Goal: Task Accomplishment & Management: Use online tool/utility

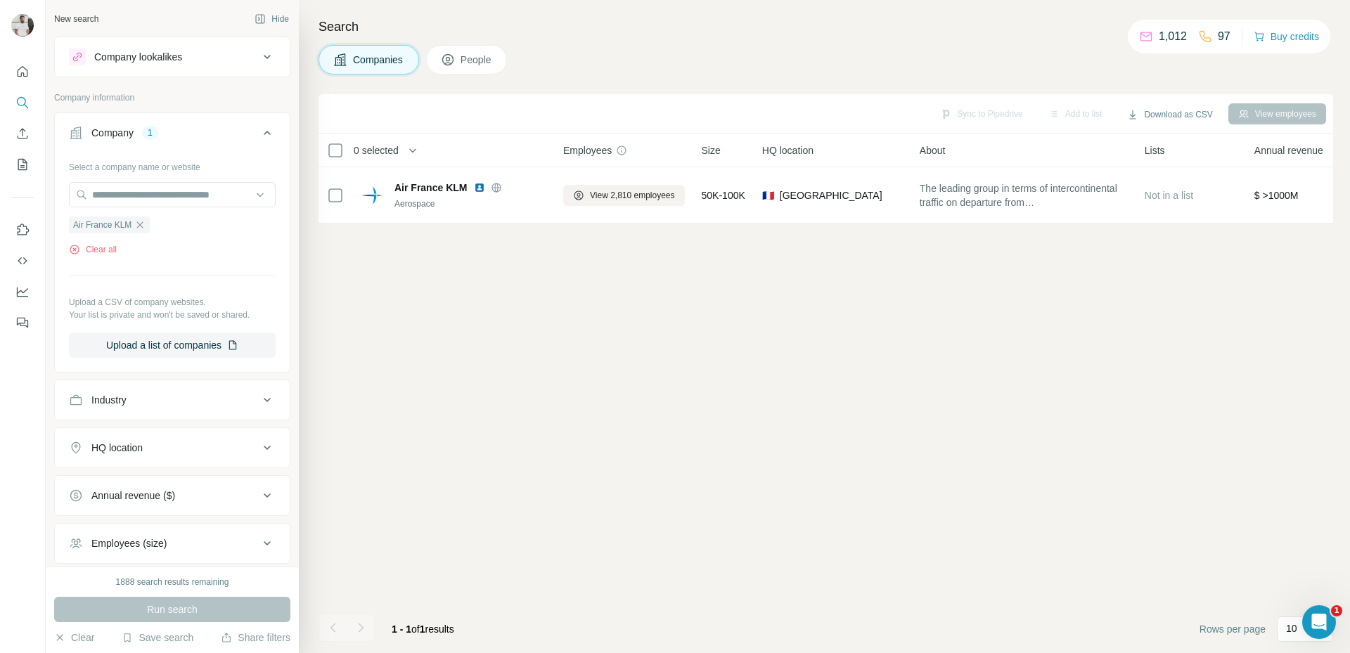
scroll to position [0, 710]
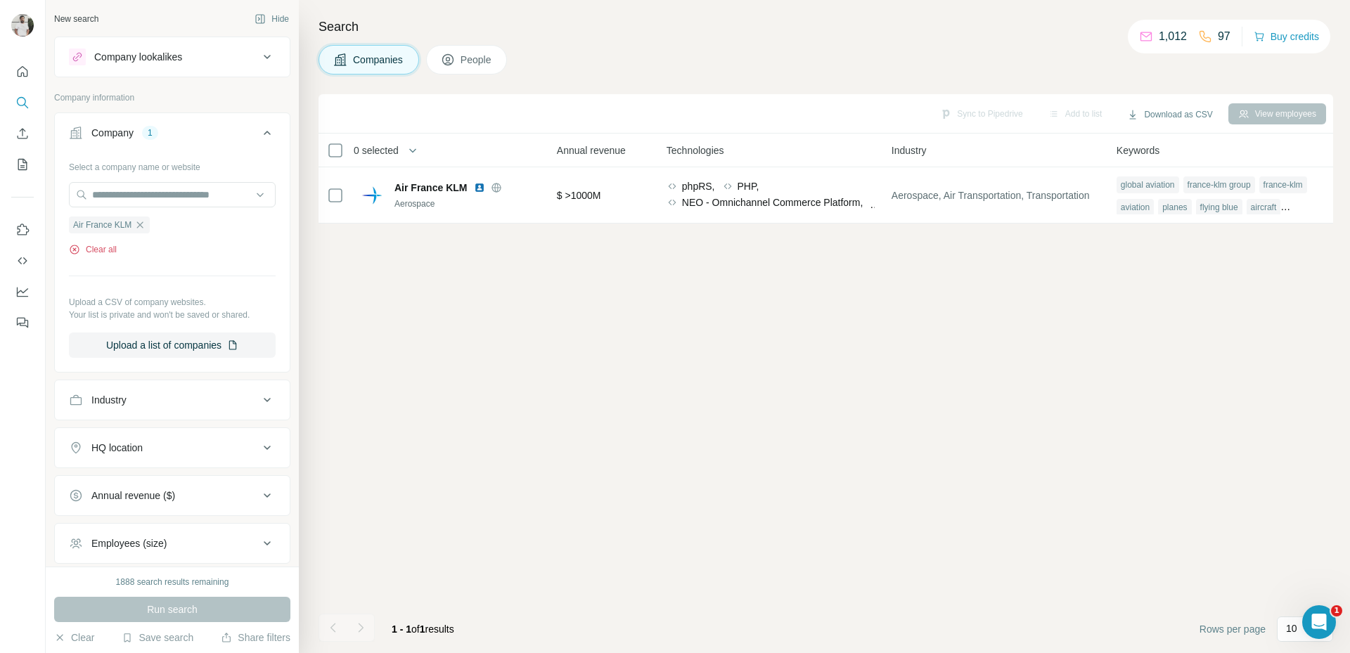
click at [103, 245] on button "Clear all" at bounding box center [93, 249] width 48 height 13
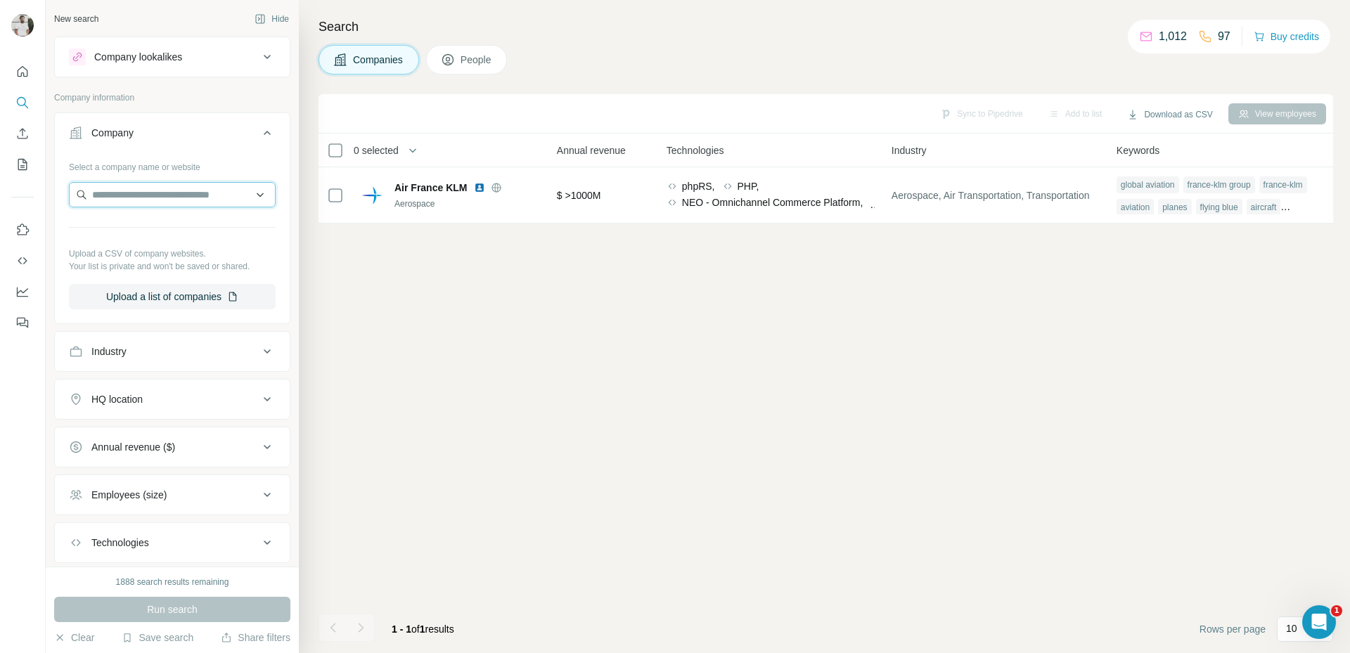
click at [141, 188] on input "text" at bounding box center [172, 194] width 207 height 25
paste input "**********"
type input "**********"
click at [179, 233] on p "SIA Engineering Company" at bounding box center [166, 226] width 115 height 14
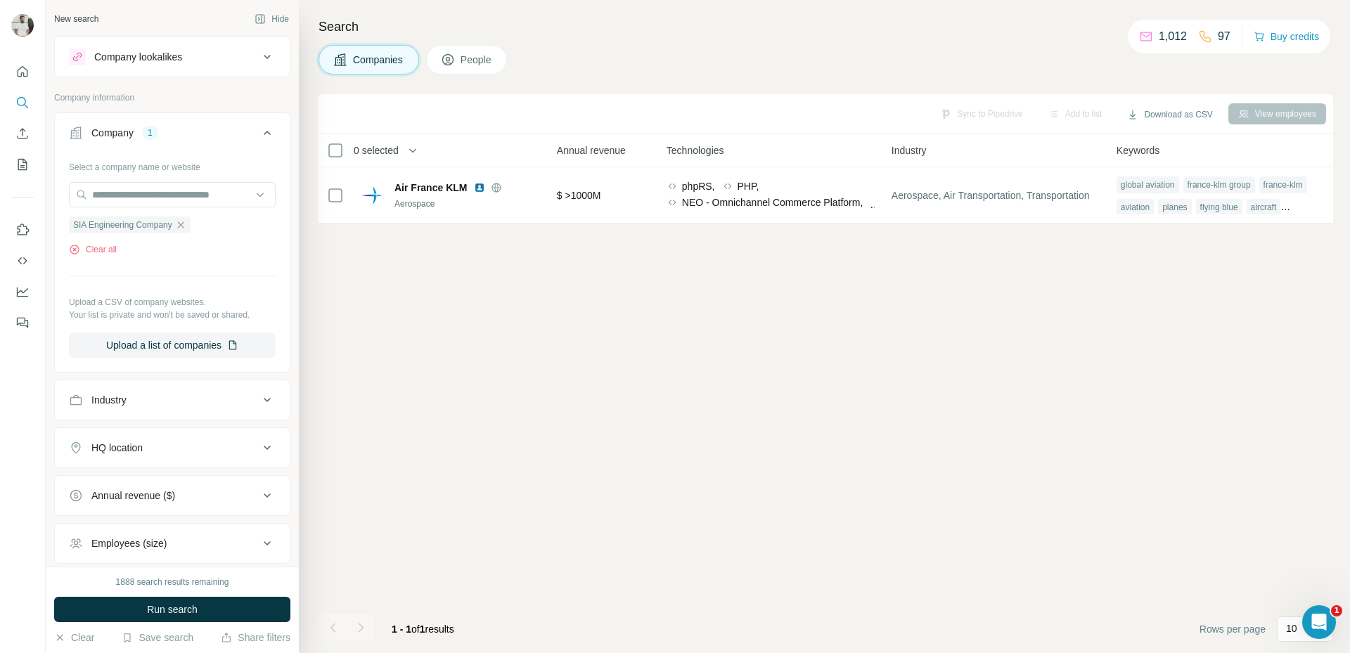
click at [461, 55] on button "People" at bounding box center [467, 60] width 82 height 30
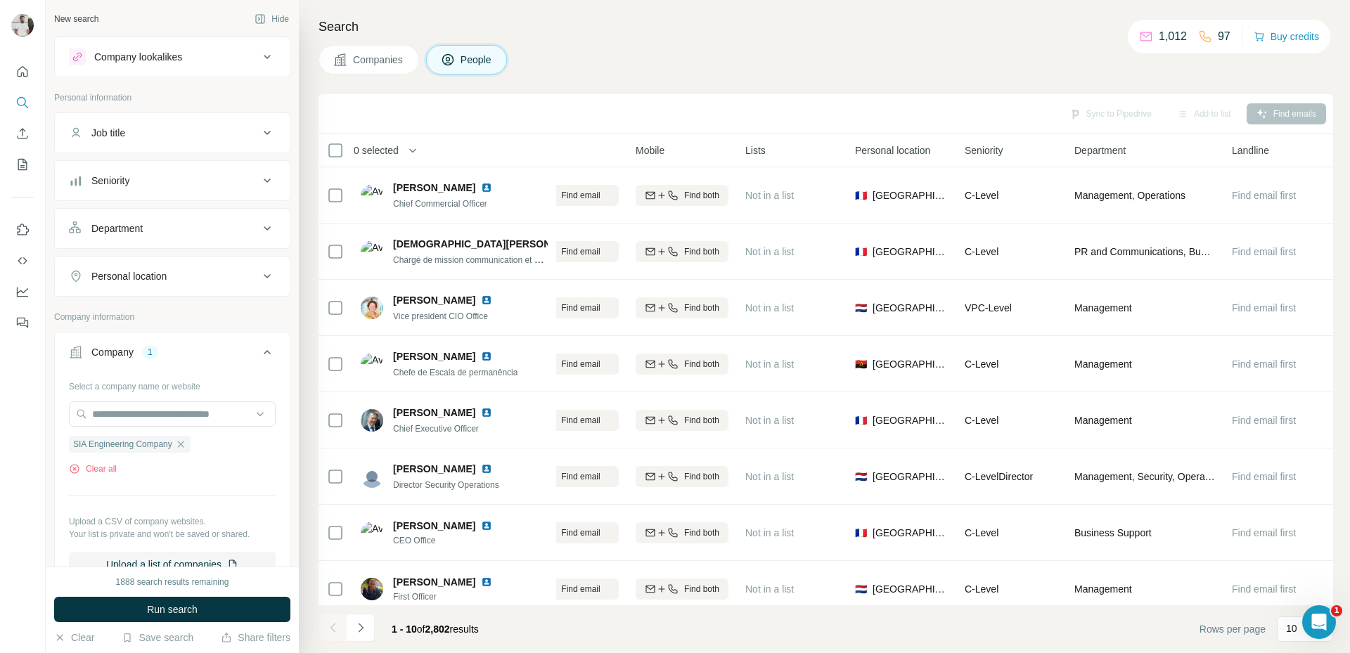
scroll to position [0, 202]
click at [169, 167] on button "Seniority" at bounding box center [172, 181] width 235 height 34
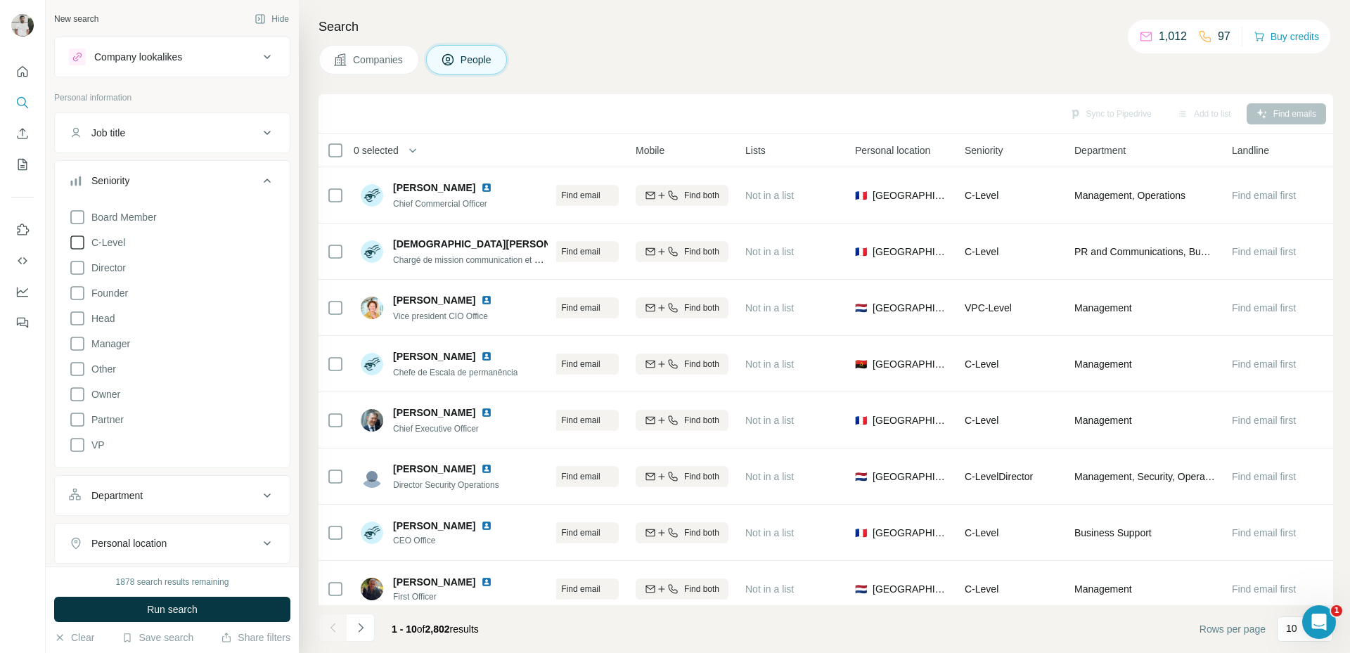
click at [108, 242] on span "C-Level" at bounding box center [105, 243] width 39 height 14
click at [93, 435] on div "Board Member C-Level Director Founder Head Manager Other Owner Partner VP Clear…" at bounding box center [172, 338] width 207 height 271
click at [96, 444] on span "VP" at bounding box center [95, 445] width 19 height 14
click at [106, 324] on span "Head" at bounding box center [100, 319] width 29 height 14
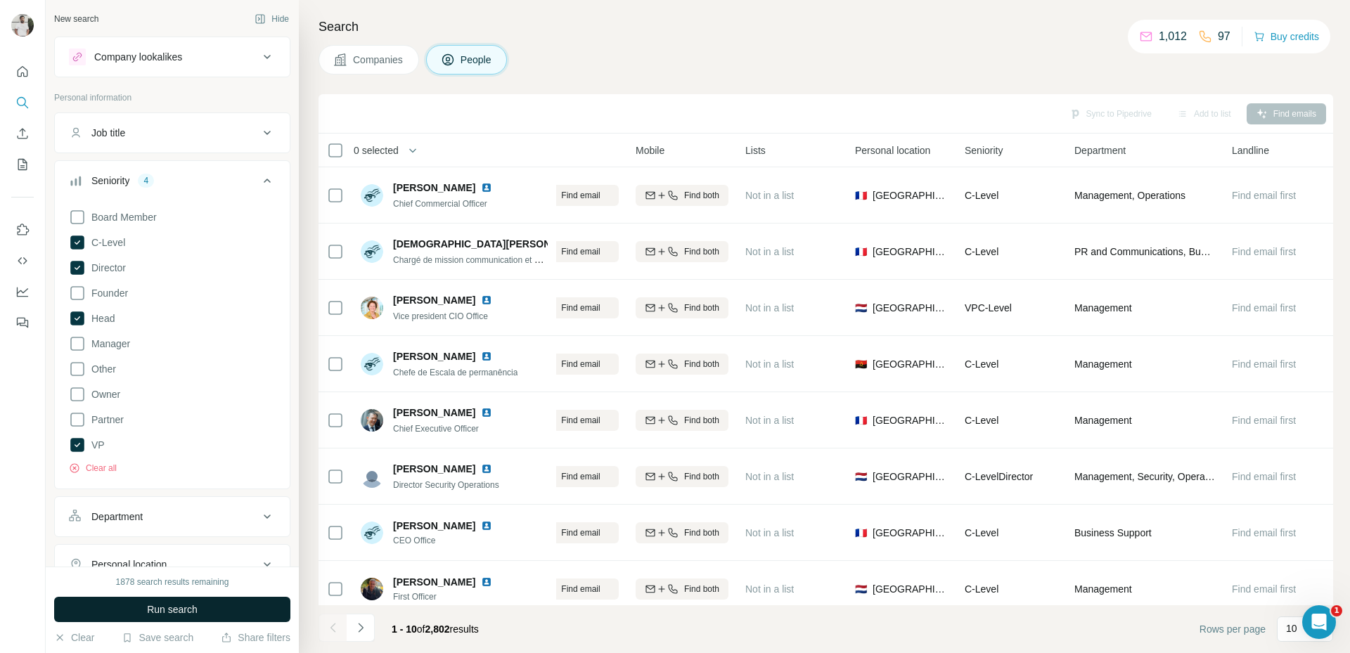
click at [156, 599] on button "Run search" at bounding box center [172, 609] width 236 height 25
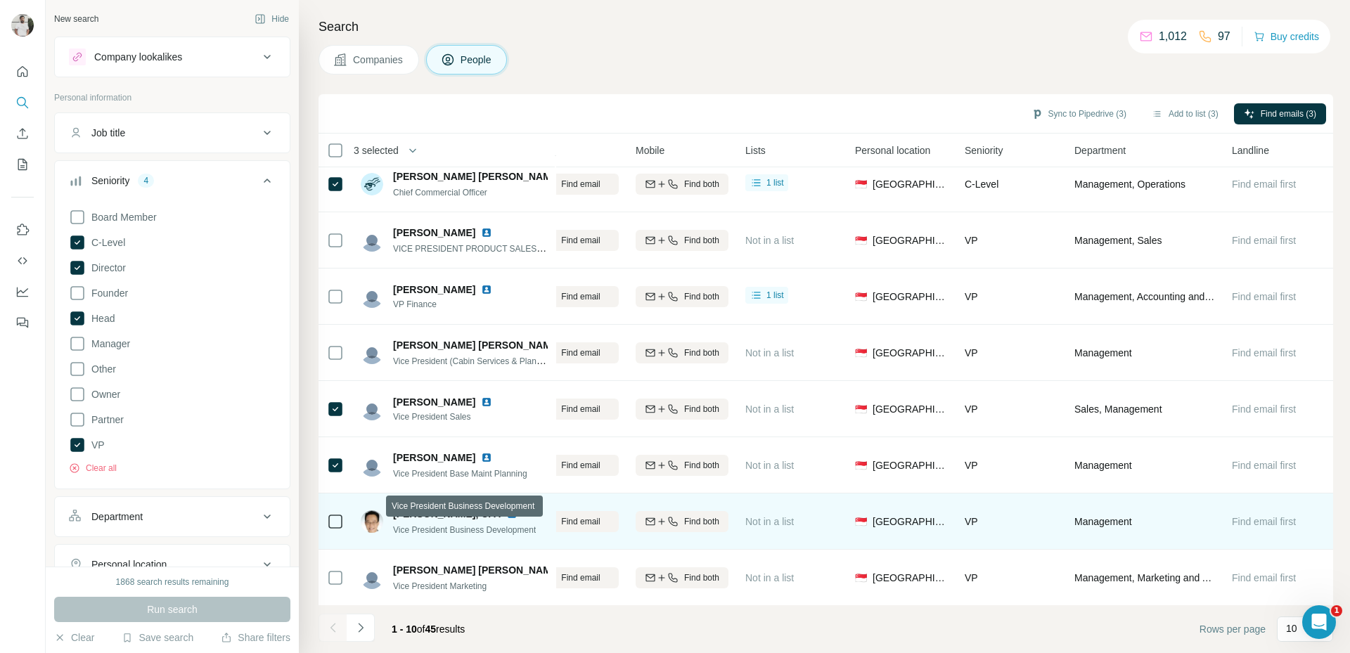
scroll to position [132, 202]
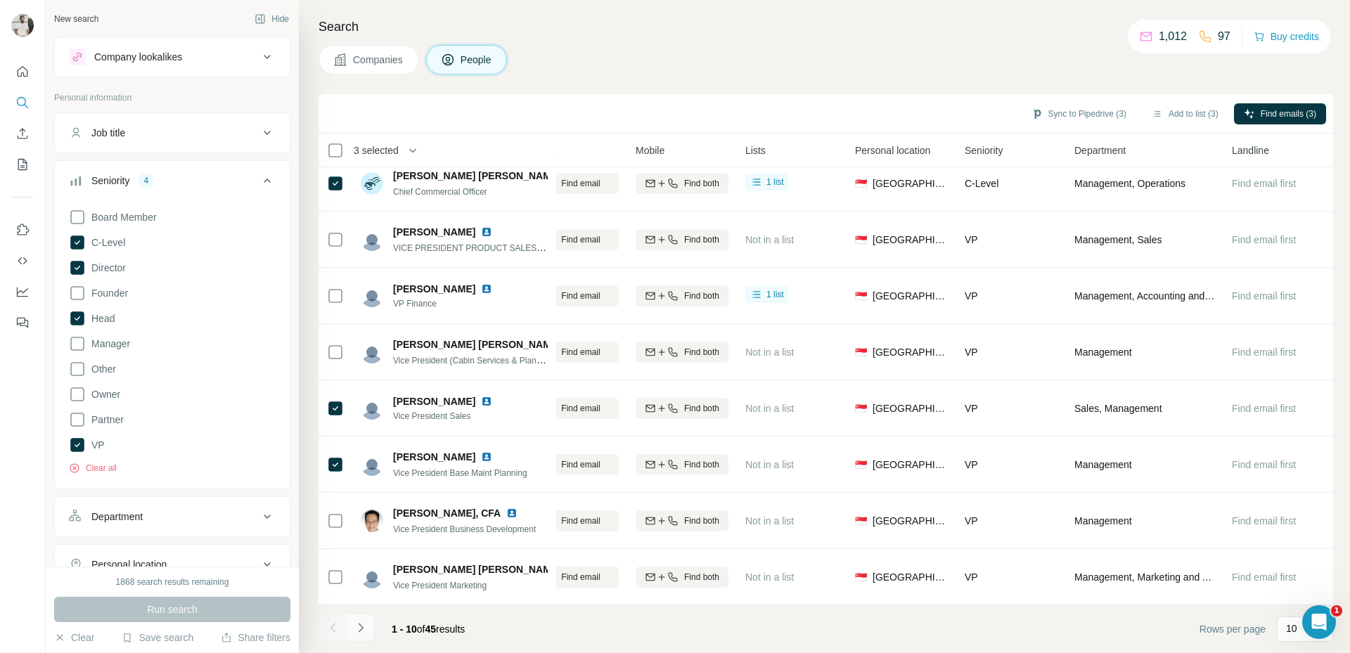
click at [368, 622] on button "Navigate to next page" at bounding box center [361, 628] width 28 height 28
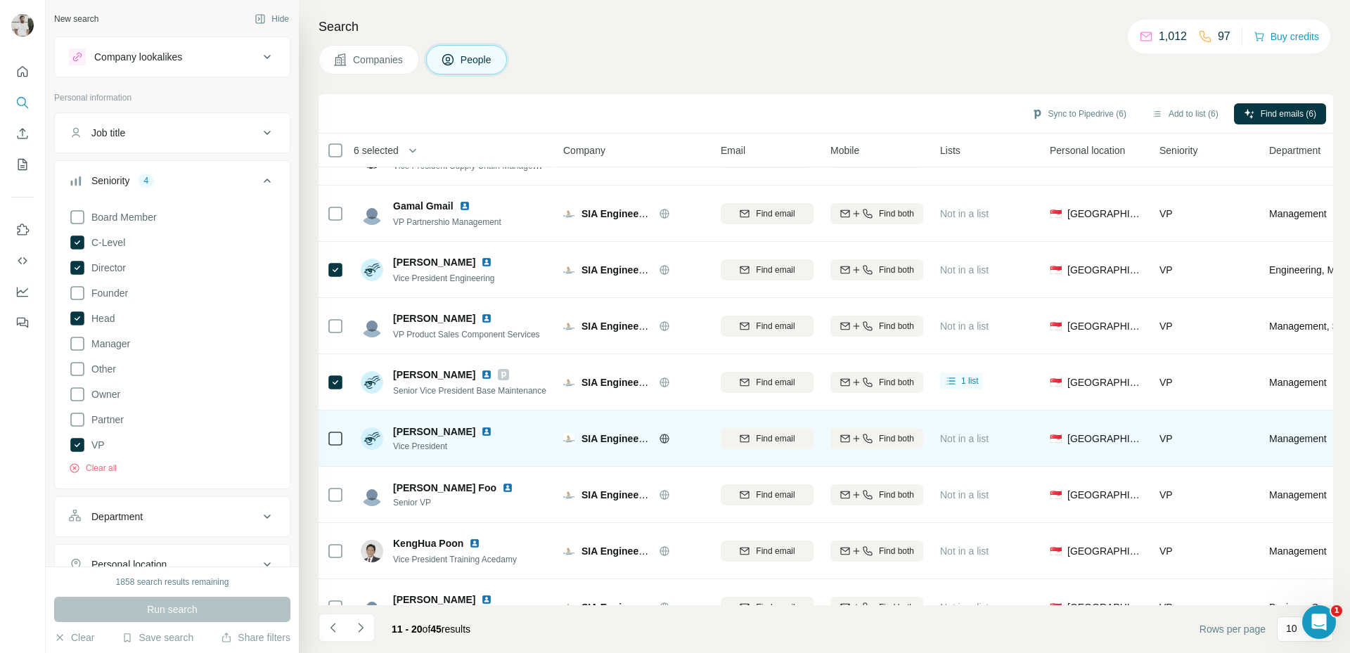
scroll to position [132, 0]
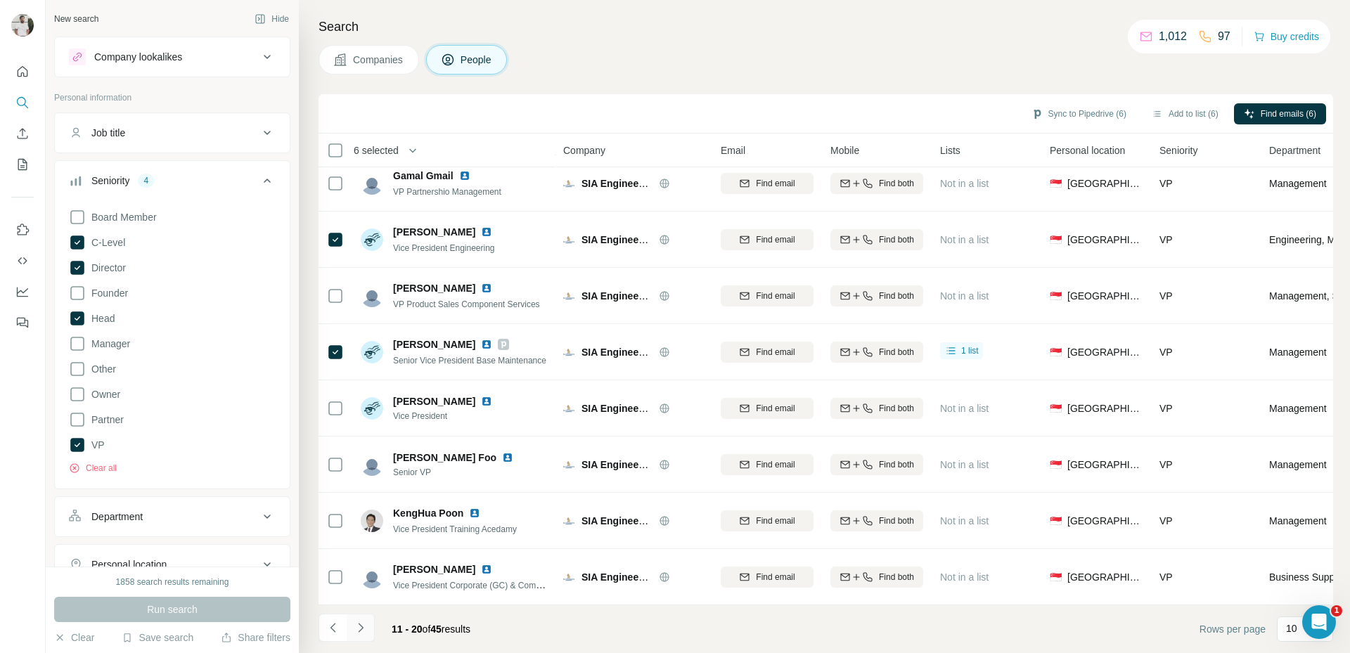
click at [359, 638] on button "Navigate to next page" at bounding box center [361, 628] width 28 height 28
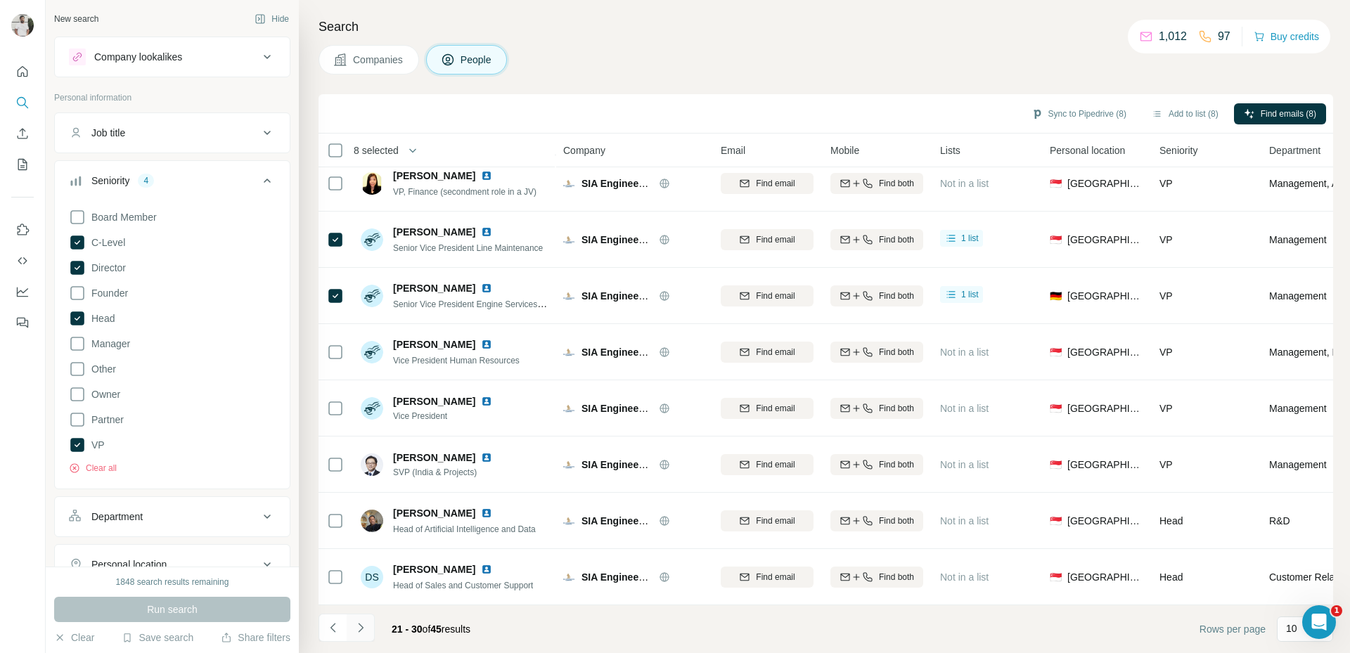
click at [367, 639] on button "Navigate to next page" at bounding box center [361, 628] width 28 height 28
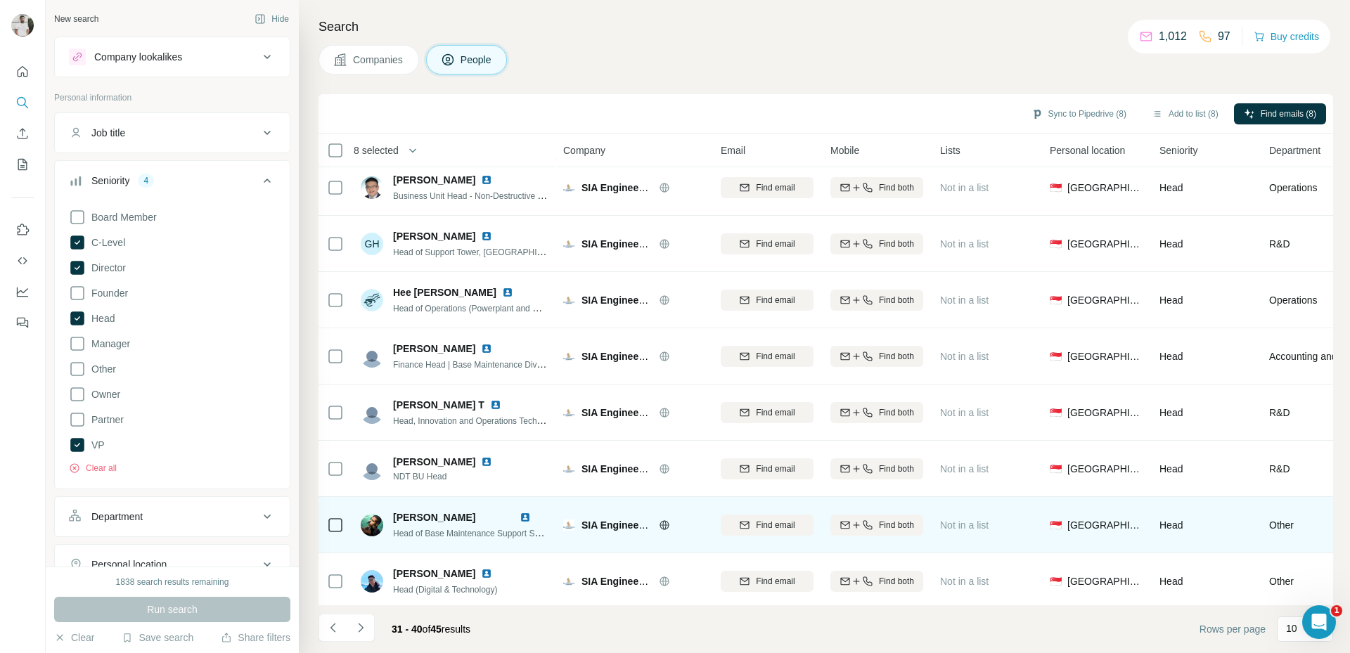
scroll to position [122, 0]
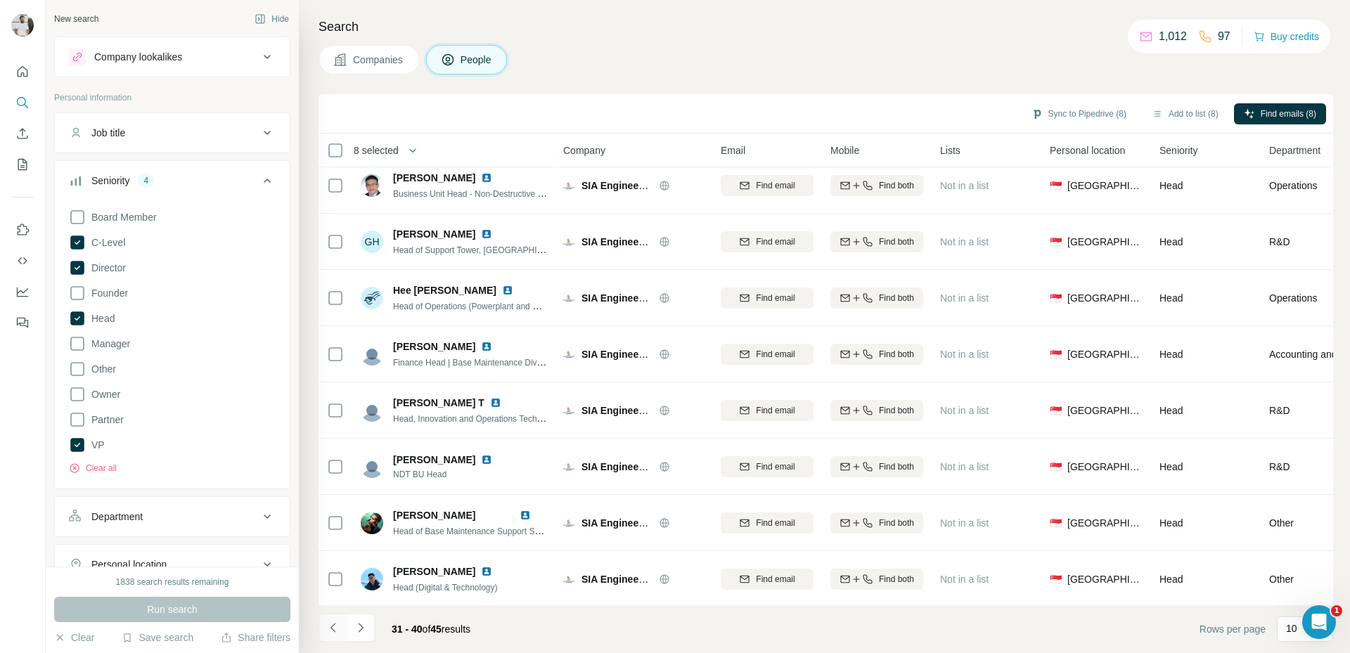
click at [333, 625] on icon "Navigate to previous page" at bounding box center [333, 628] width 14 height 14
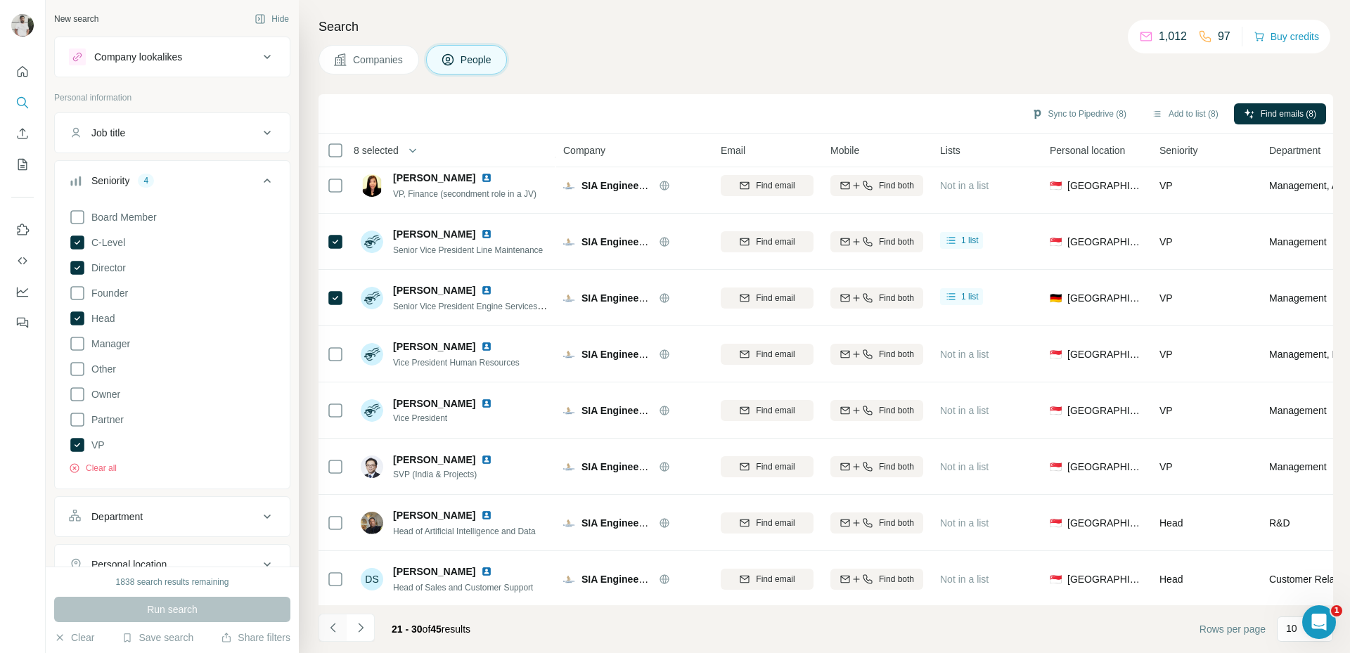
click at [333, 623] on icon "Navigate to previous page" at bounding box center [333, 628] width 14 height 14
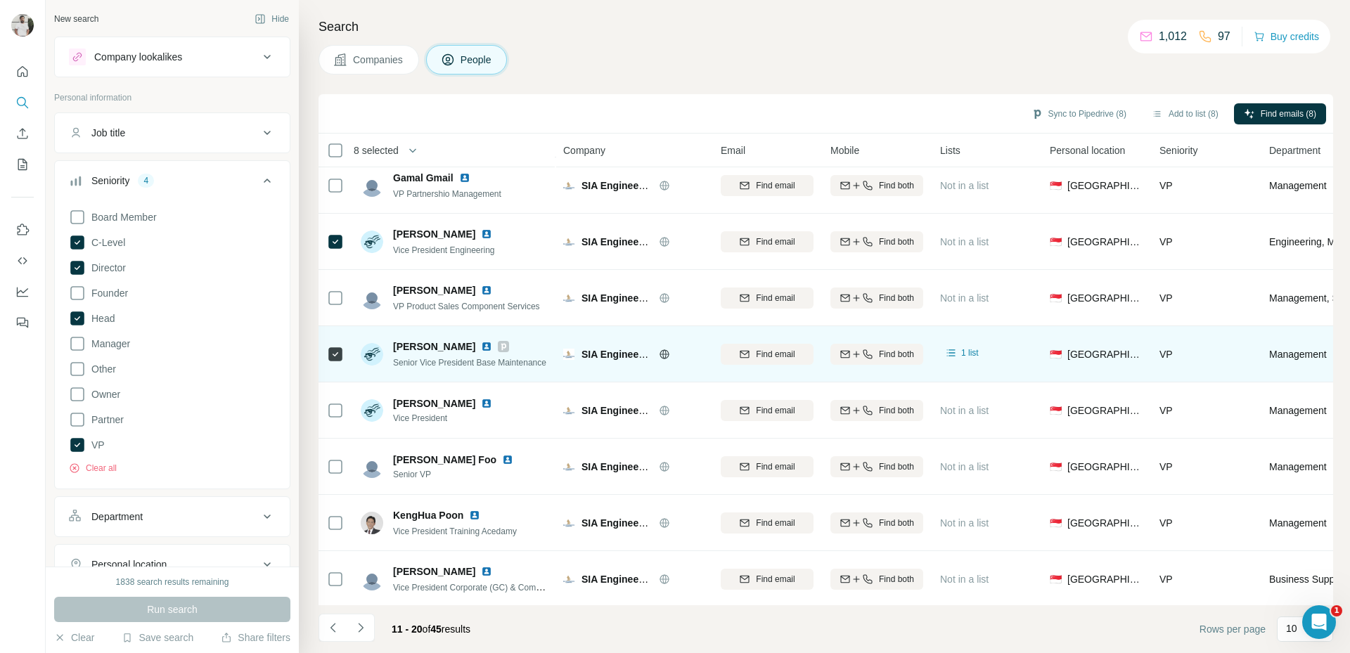
scroll to position [0, 0]
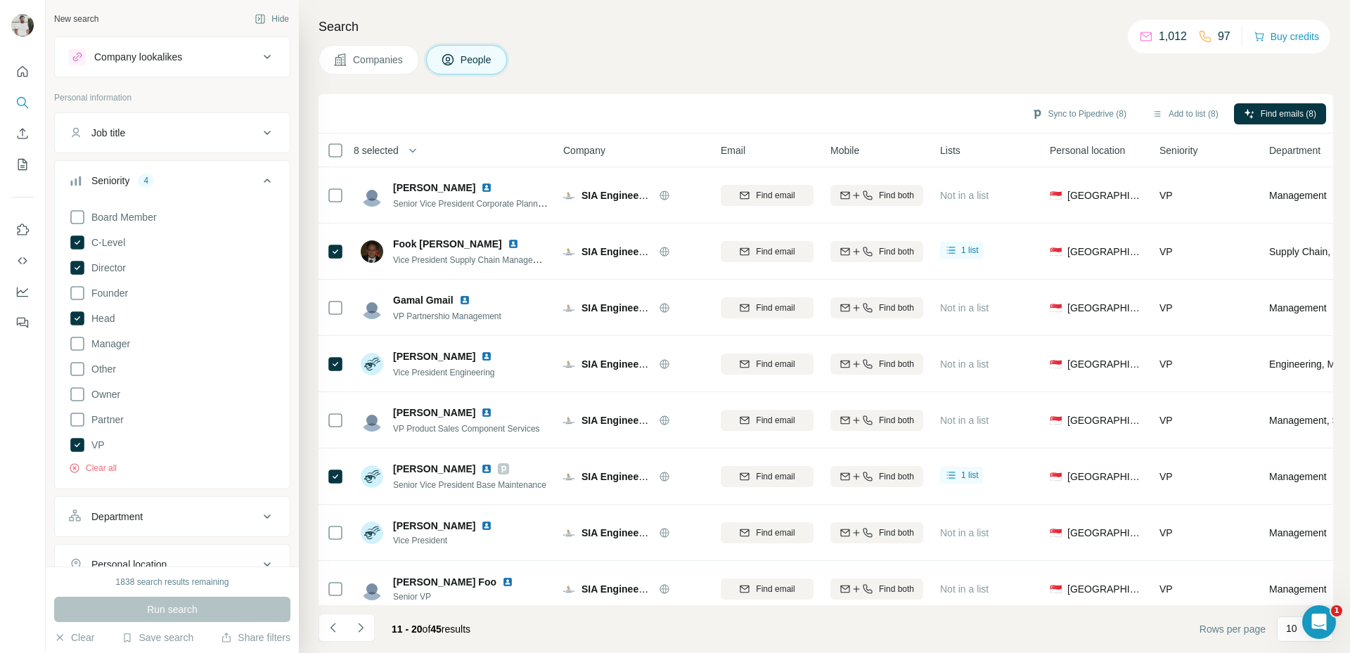
click at [329, 646] on footer "11 - 20 of 45 results Rows per page 10" at bounding box center [826, 630] width 1015 height 48
click at [329, 634] on icon "Navigate to previous page" at bounding box center [333, 628] width 14 height 14
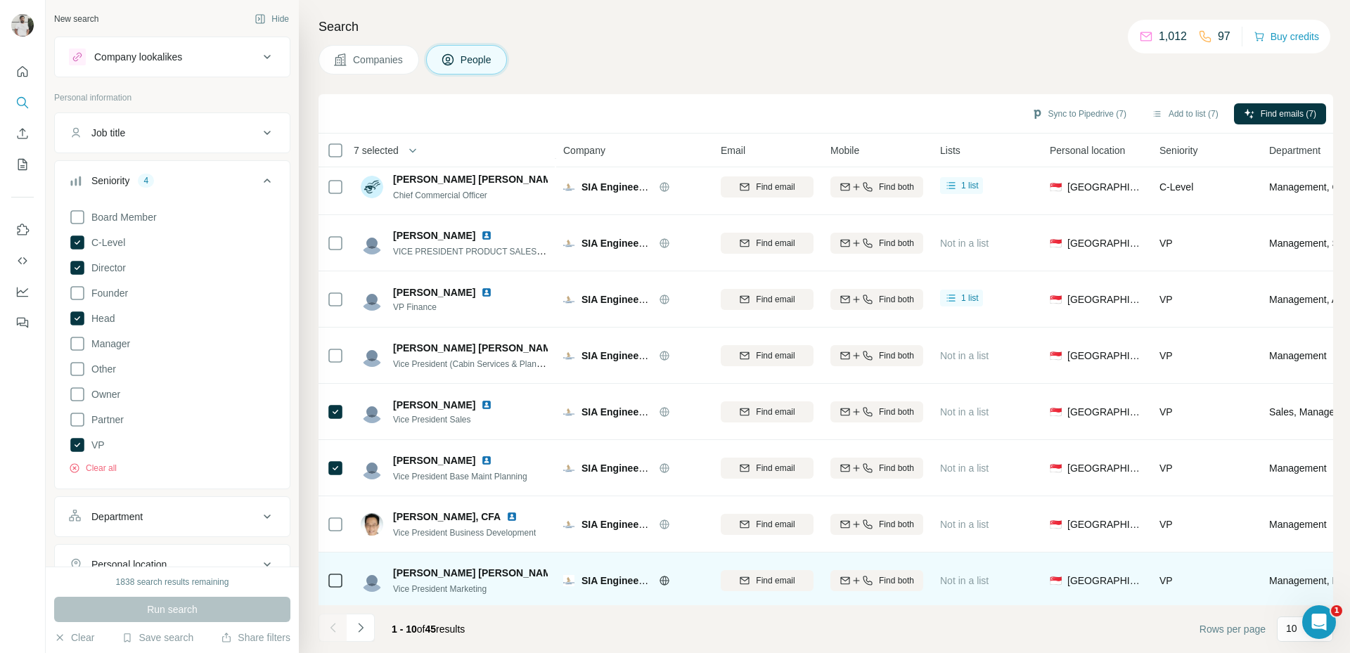
scroll to position [132, 0]
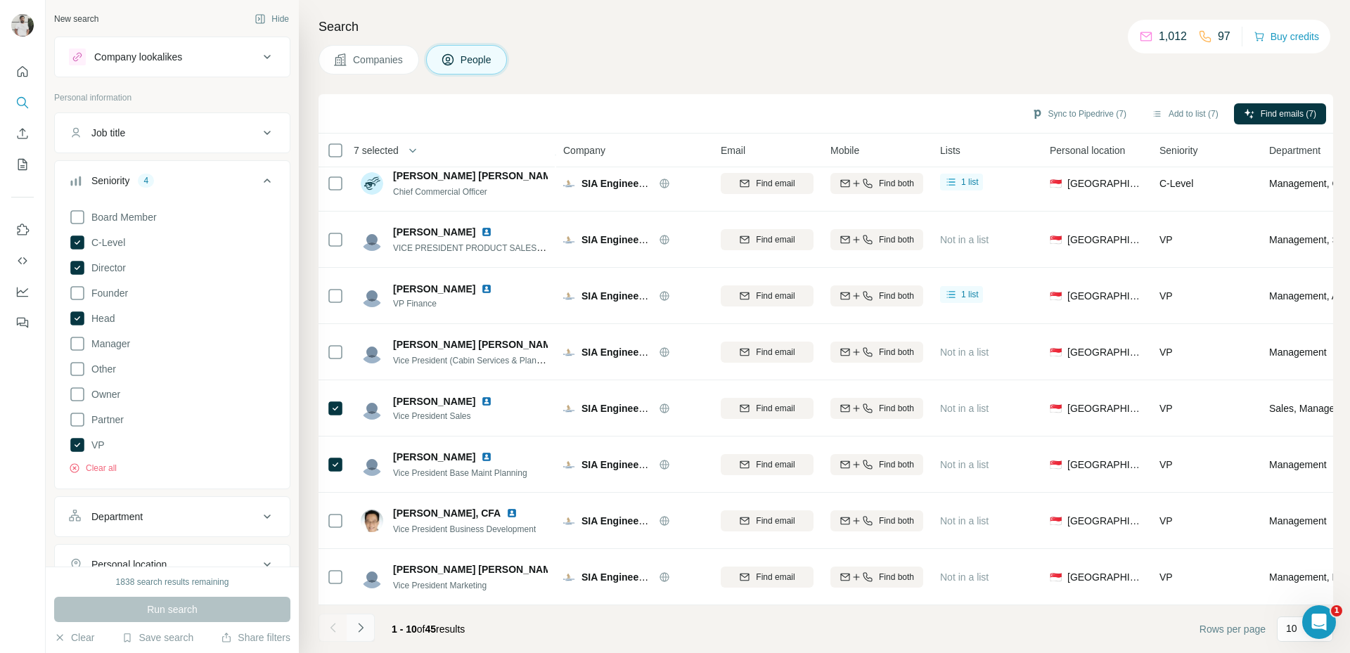
click at [369, 627] on button "Navigate to next page" at bounding box center [361, 628] width 28 height 28
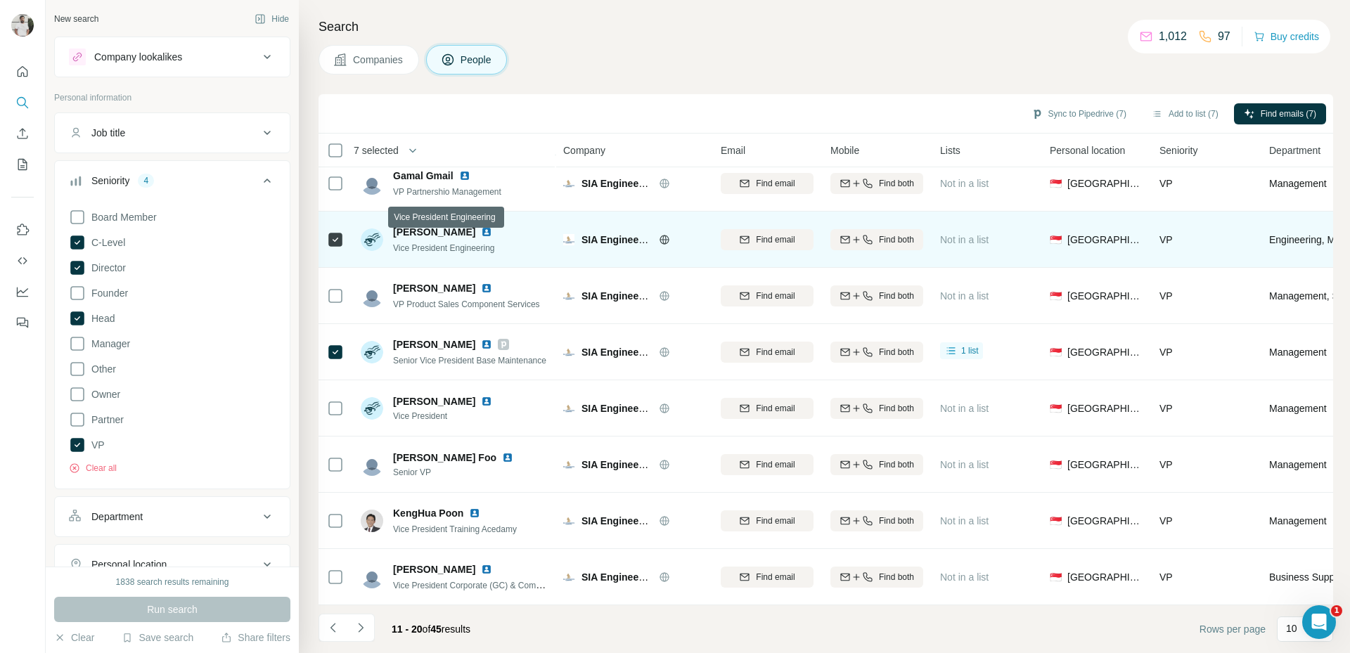
scroll to position [0, 0]
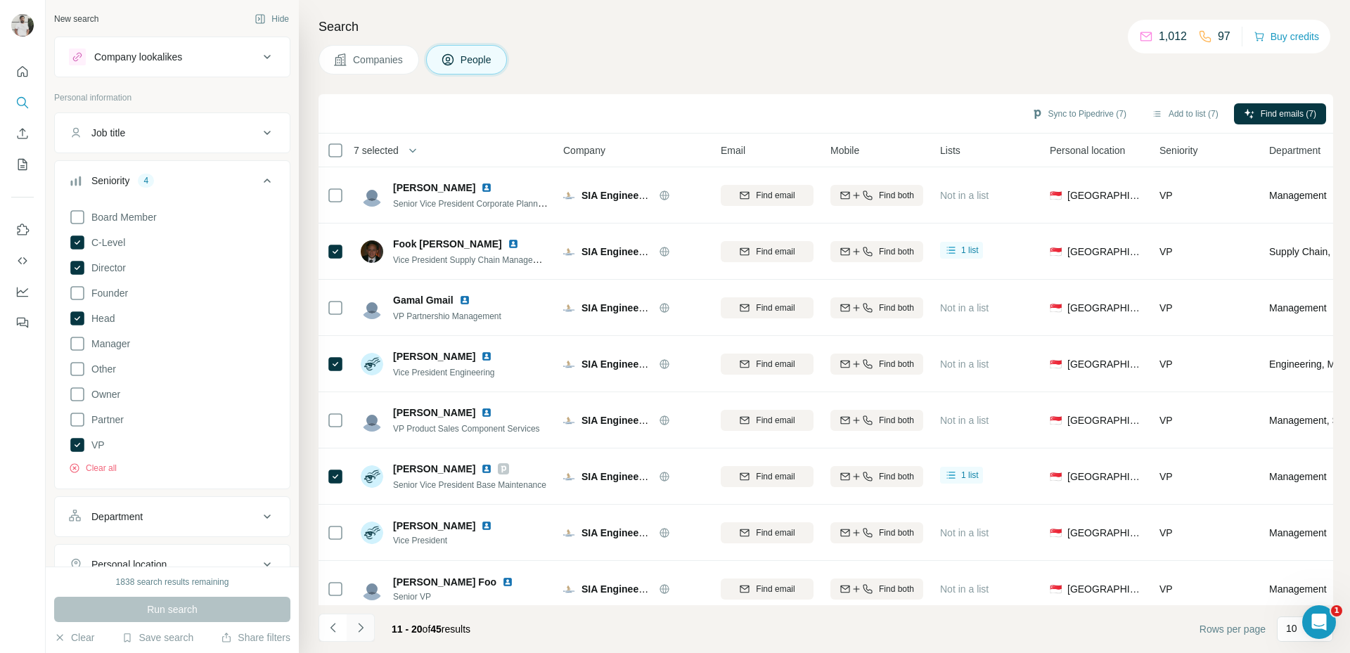
click at [355, 622] on icon "Navigate to next page" at bounding box center [361, 628] width 14 height 14
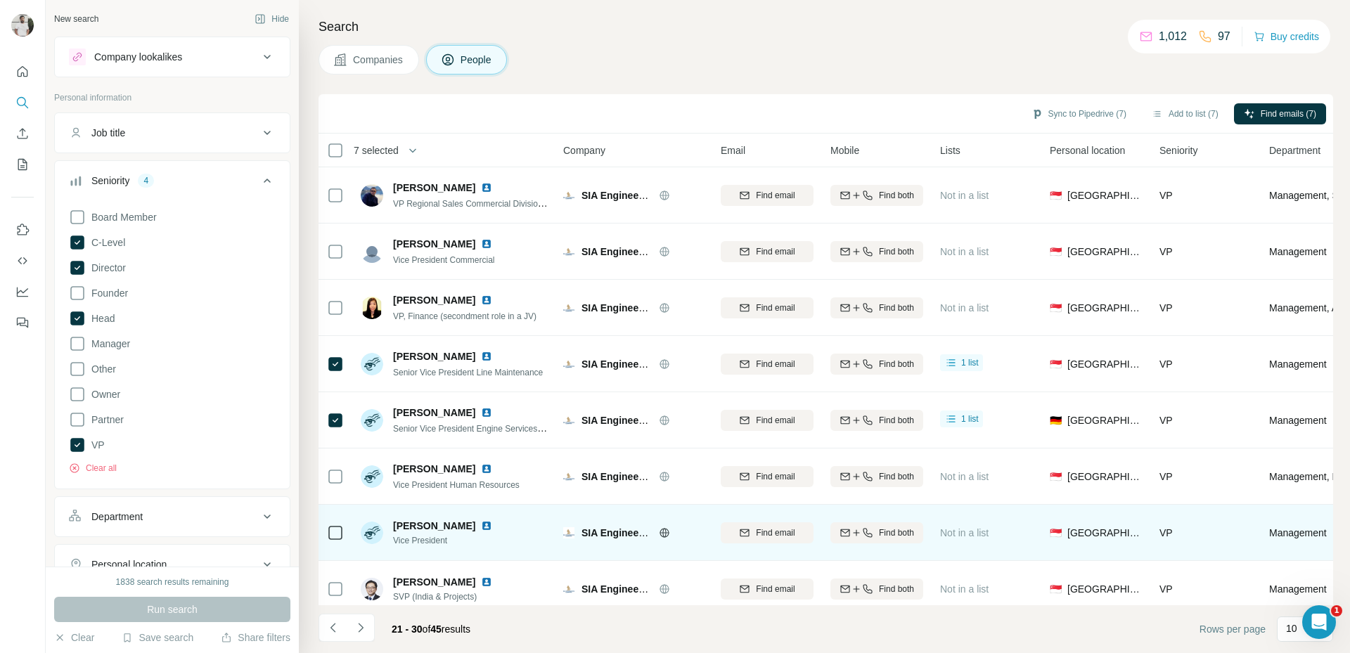
scroll to position [132, 0]
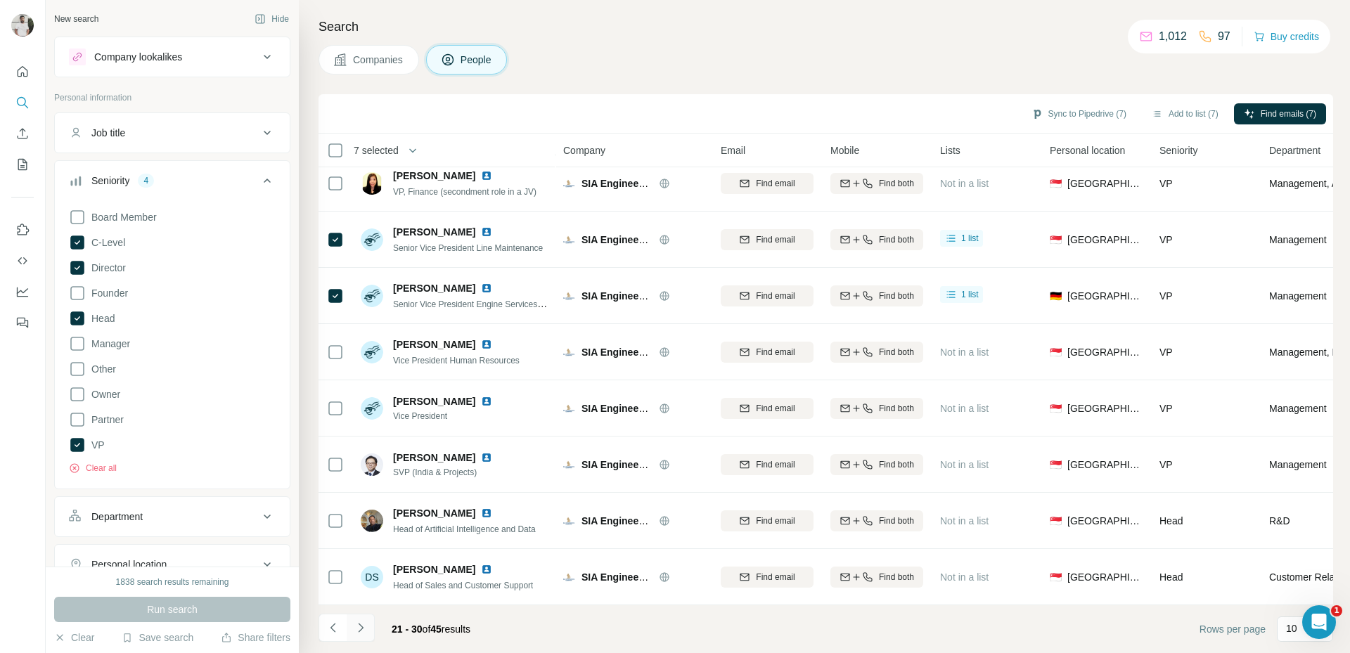
click at [374, 633] on button "Navigate to next page" at bounding box center [361, 628] width 28 height 28
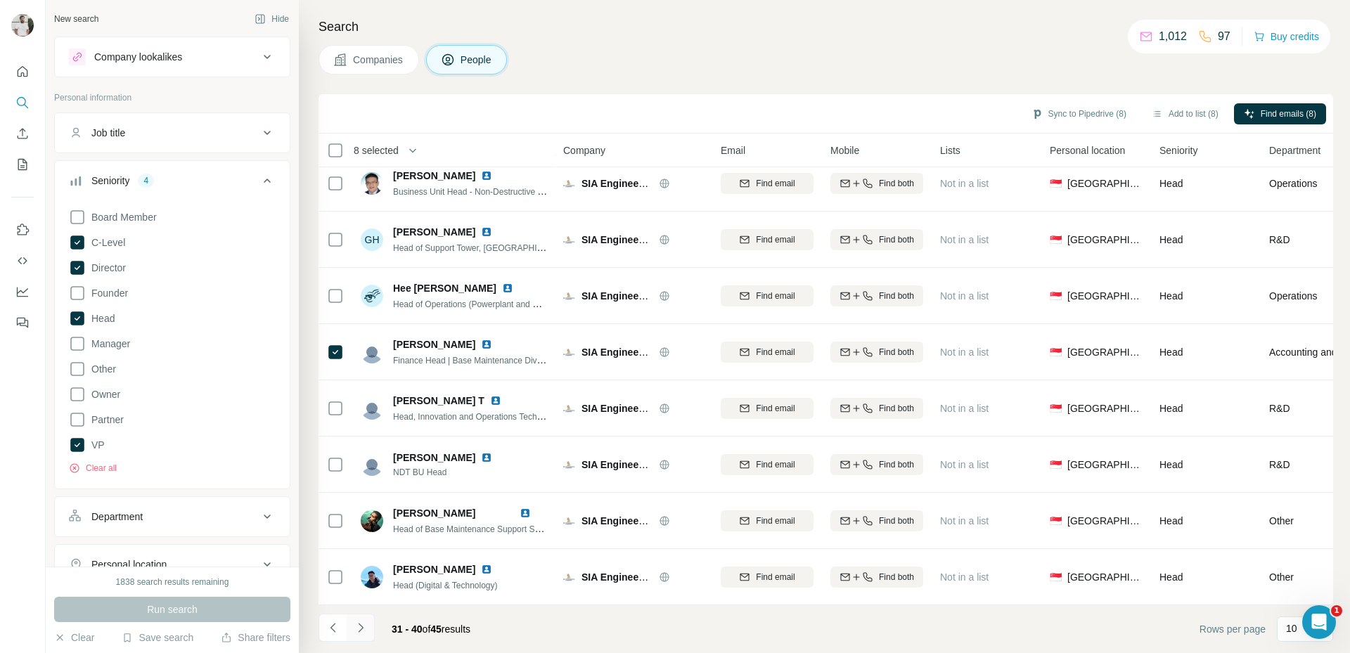
click at [364, 635] on button "Navigate to next page" at bounding box center [361, 628] width 28 height 28
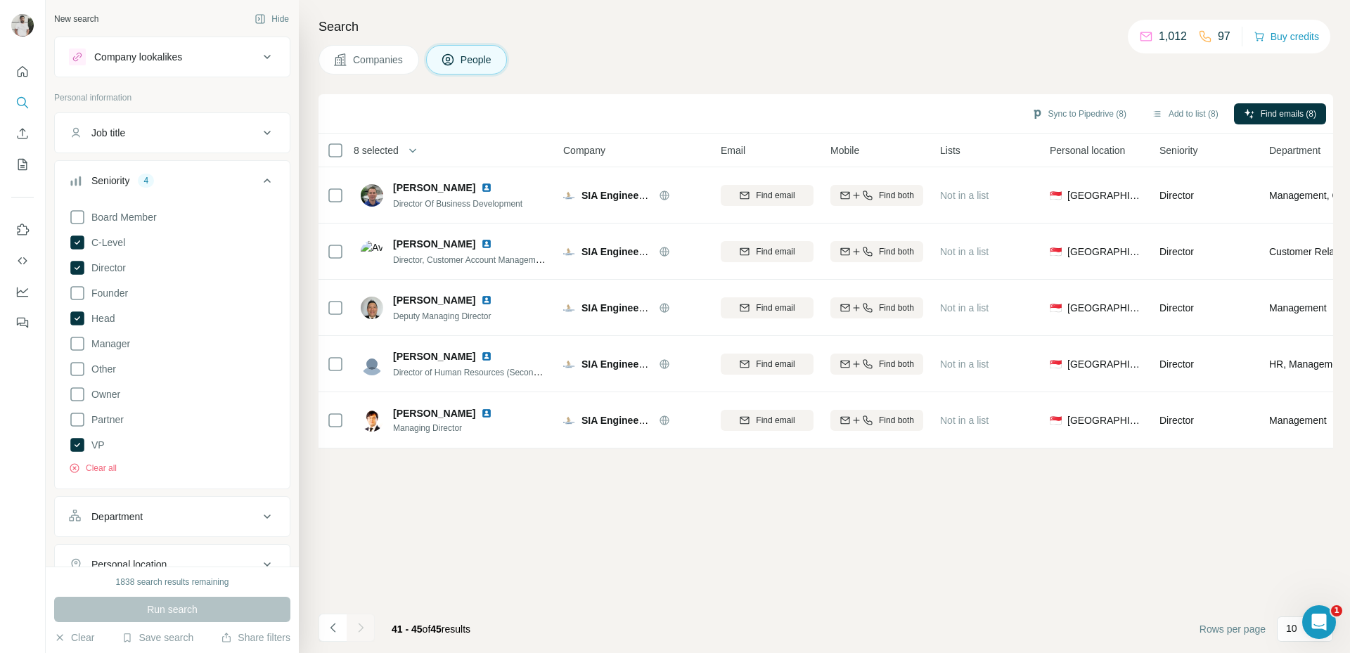
scroll to position [0, 0]
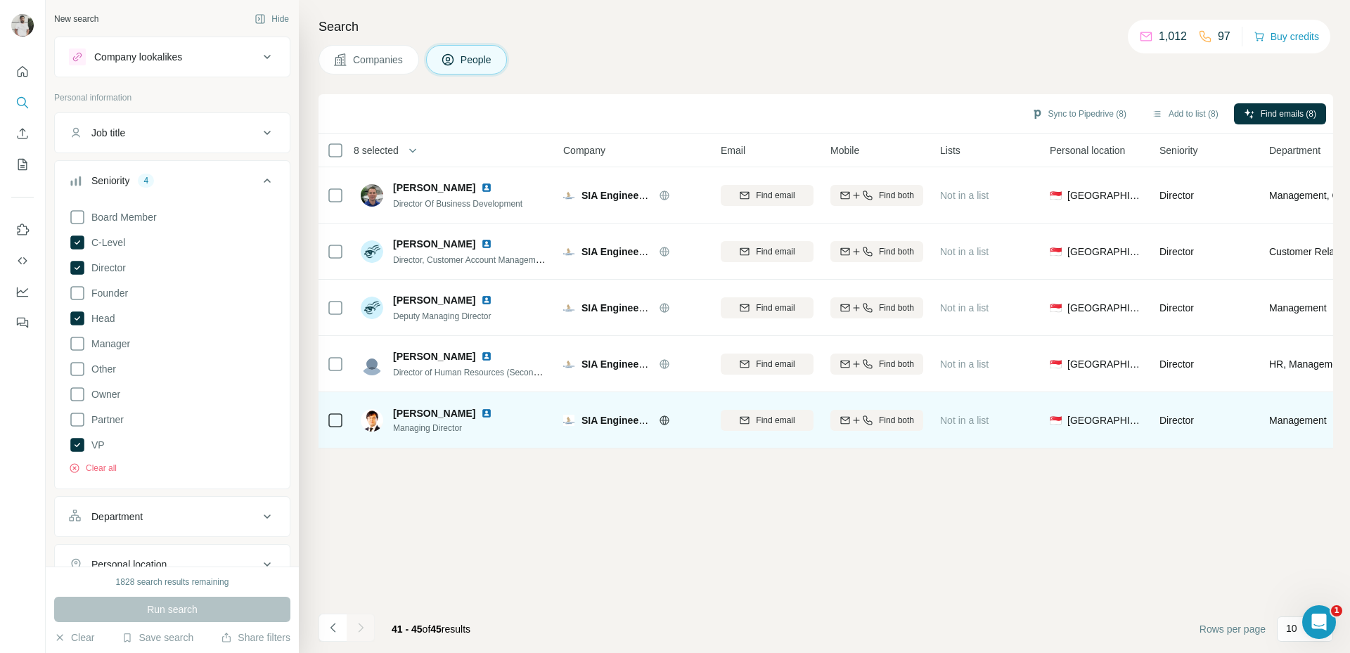
click at [481, 414] on img at bounding box center [486, 413] width 11 height 11
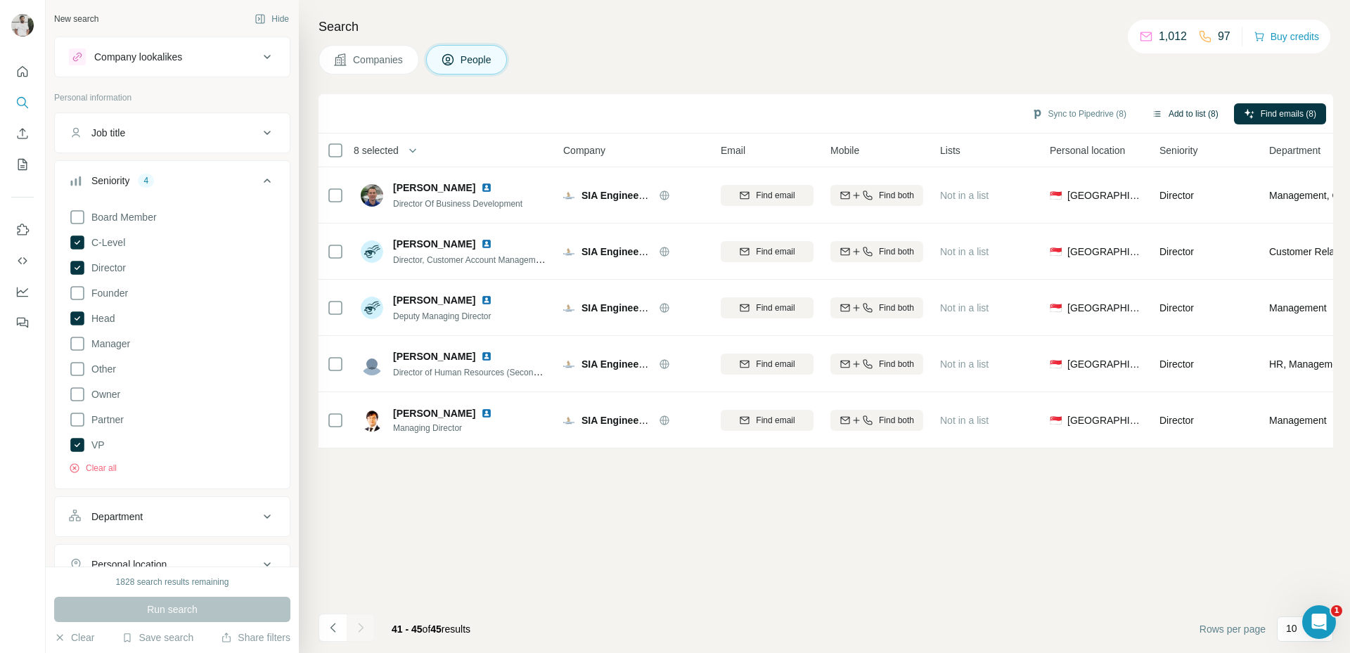
click at [1188, 110] on button "Add to list (8)" at bounding box center [1185, 113] width 87 height 21
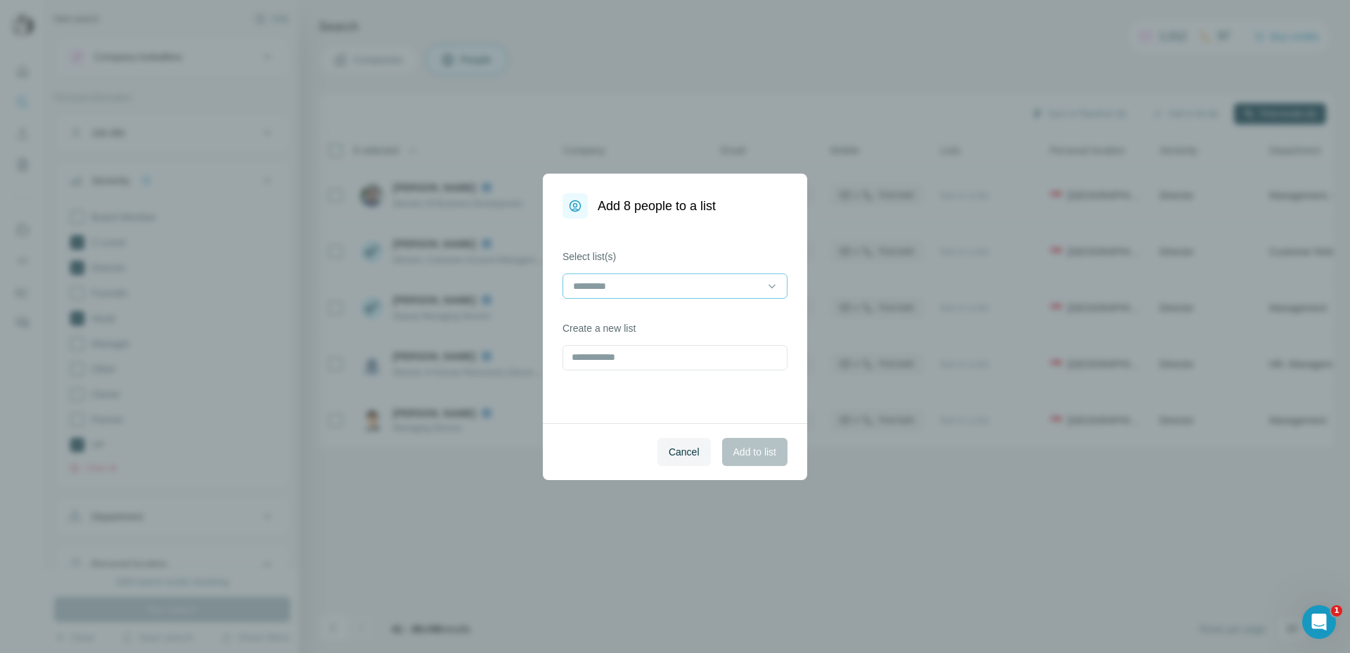
click at [701, 281] on input at bounding box center [667, 286] width 190 height 15
click at [629, 316] on p "MRO Asia Pacific Exhibitor List" at bounding box center [642, 318] width 135 height 14
click at [705, 423] on div "Cancel Add to list" at bounding box center [675, 451] width 264 height 57
click at [754, 453] on span "Add to list" at bounding box center [755, 452] width 43 height 14
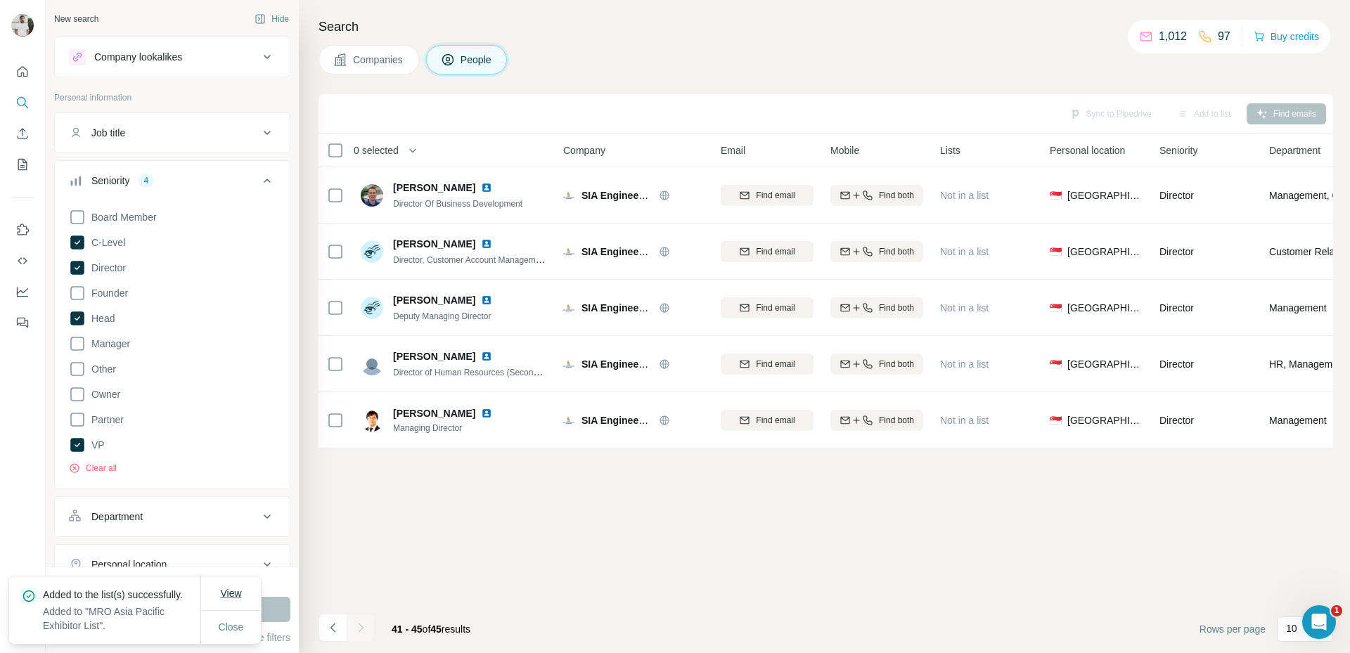
click at [233, 588] on span "View" at bounding box center [230, 593] width 21 height 11
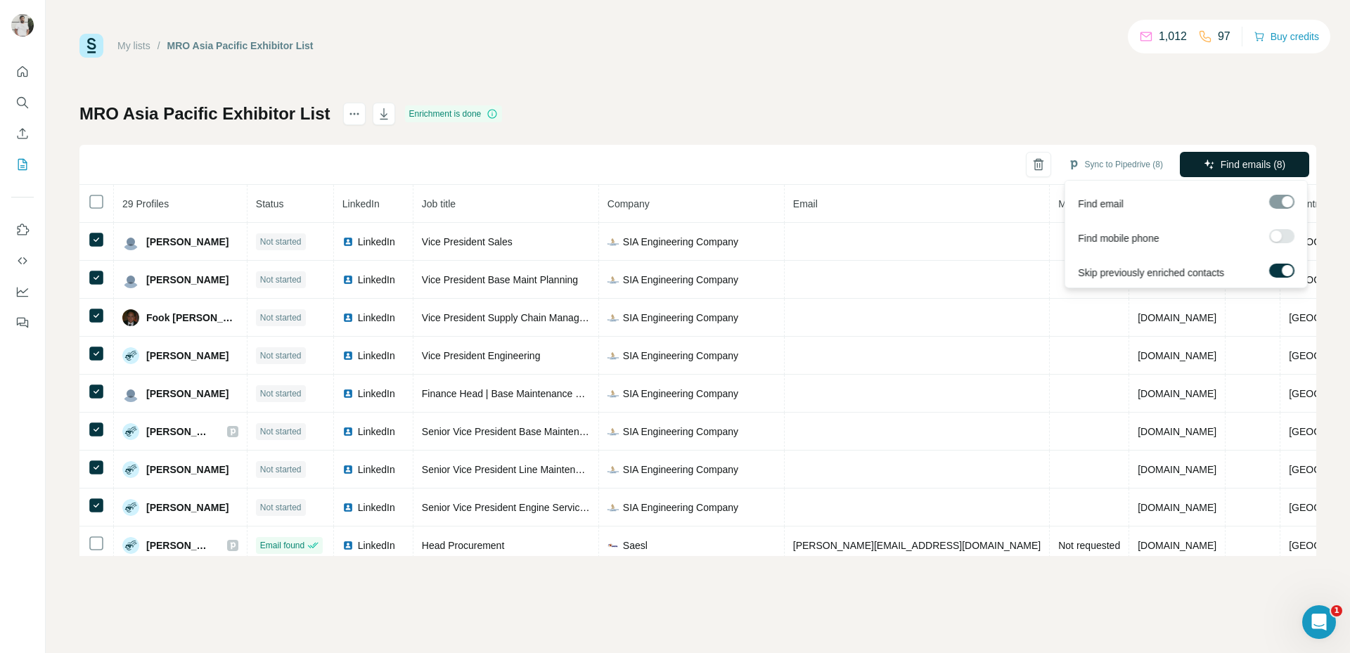
click at [1237, 159] on span "Find emails (8)" at bounding box center [1253, 165] width 65 height 14
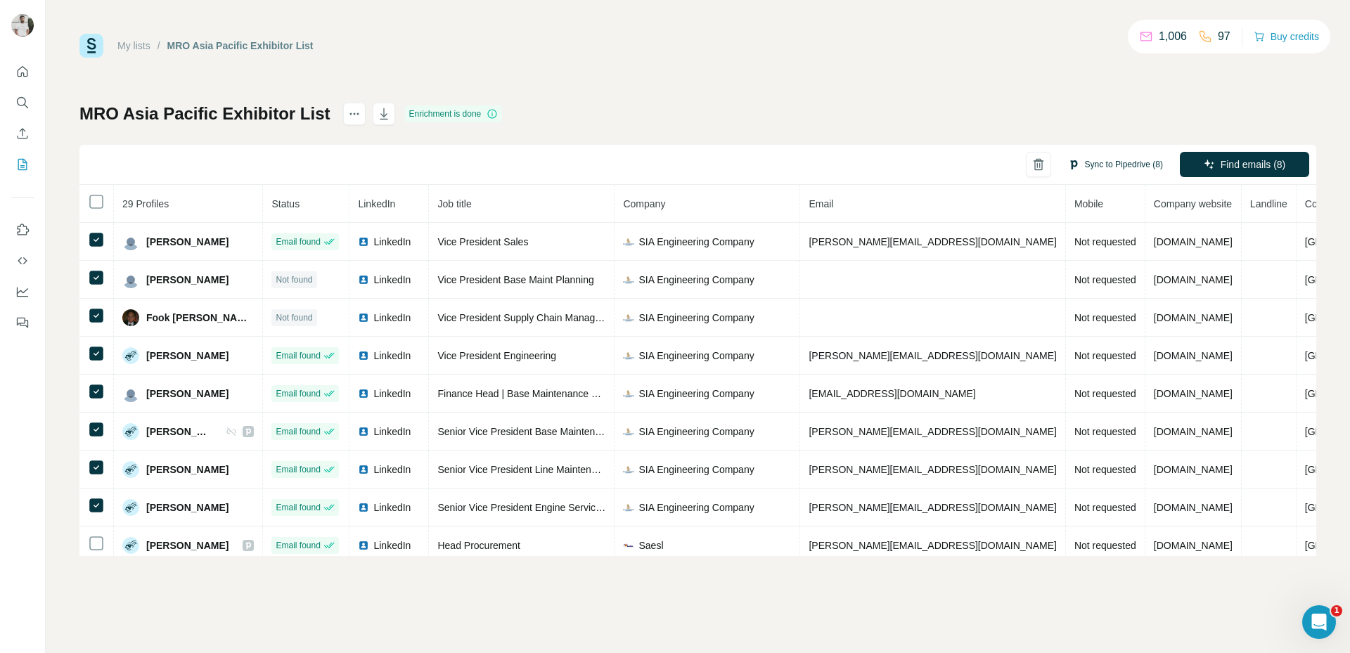
click at [1117, 162] on button "Sync to Pipedrive (8)" at bounding box center [1115, 164] width 115 height 21
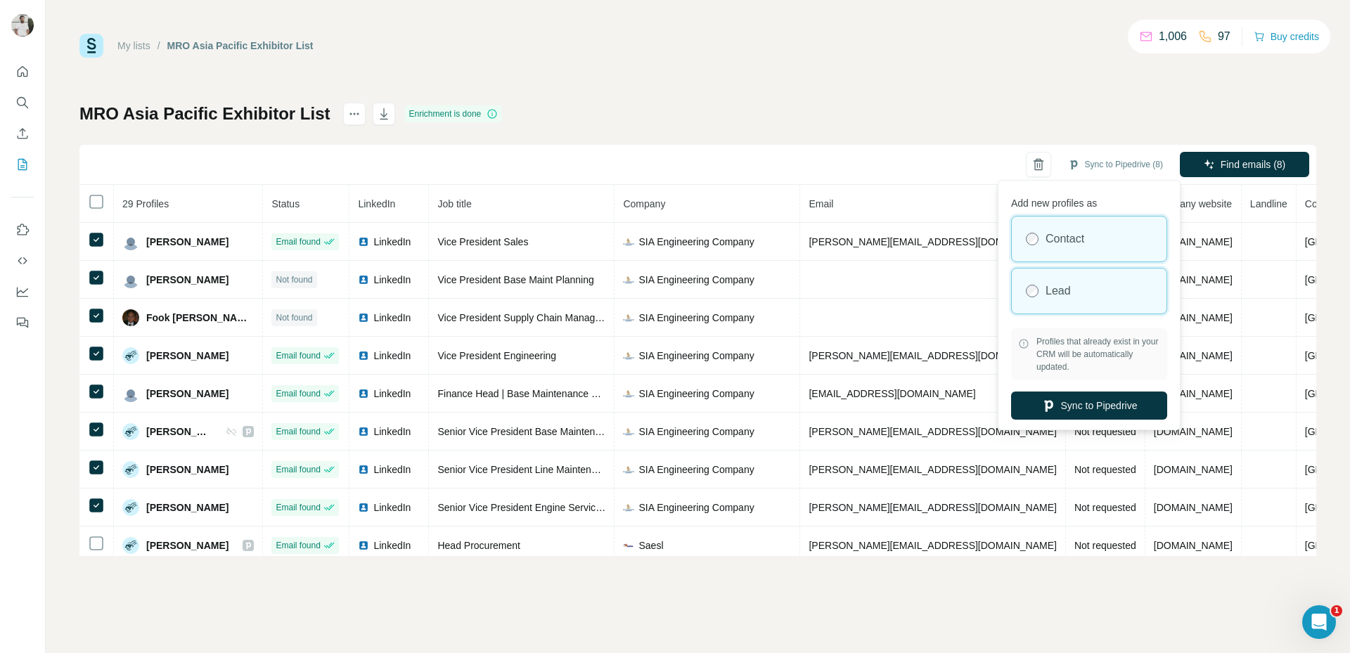
click at [1067, 287] on label "Lead" at bounding box center [1058, 291] width 25 height 17
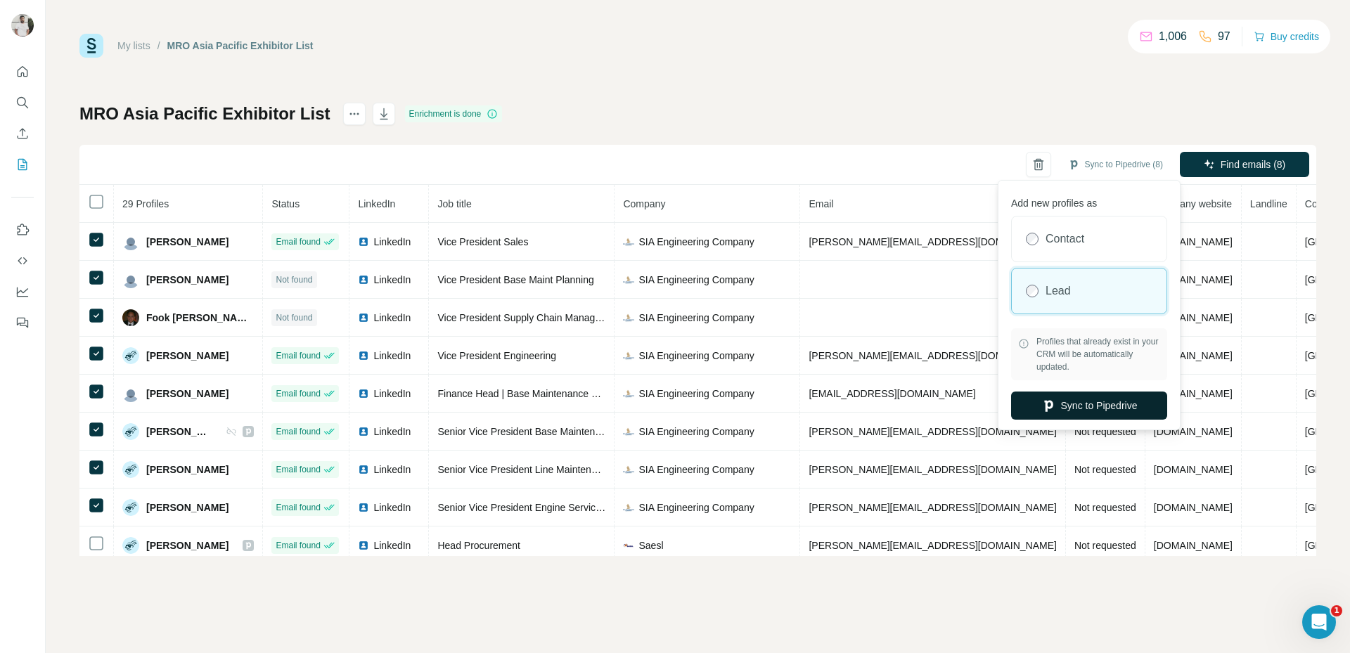
click at [1082, 407] on button "Sync to Pipedrive" at bounding box center [1089, 406] width 156 height 28
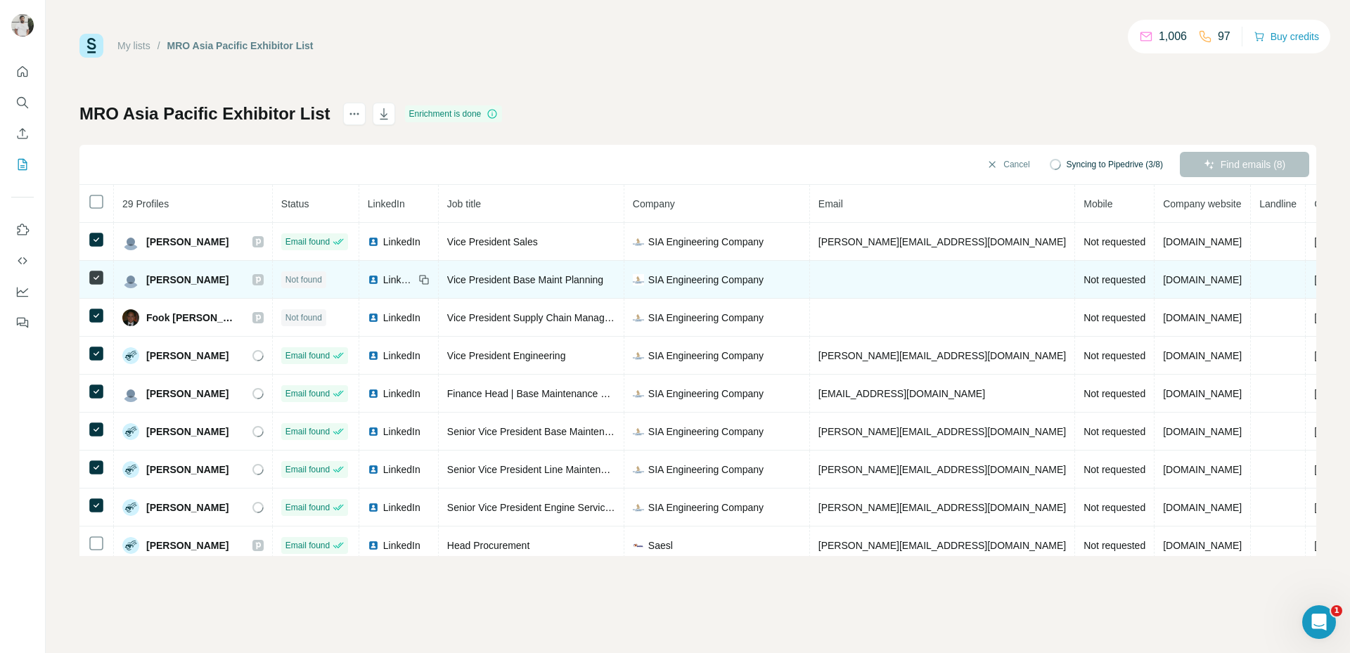
click at [663, 281] on span "SIA Engineering Company" at bounding box center [705, 280] width 115 height 14
copy span "SIA Engineering Company"
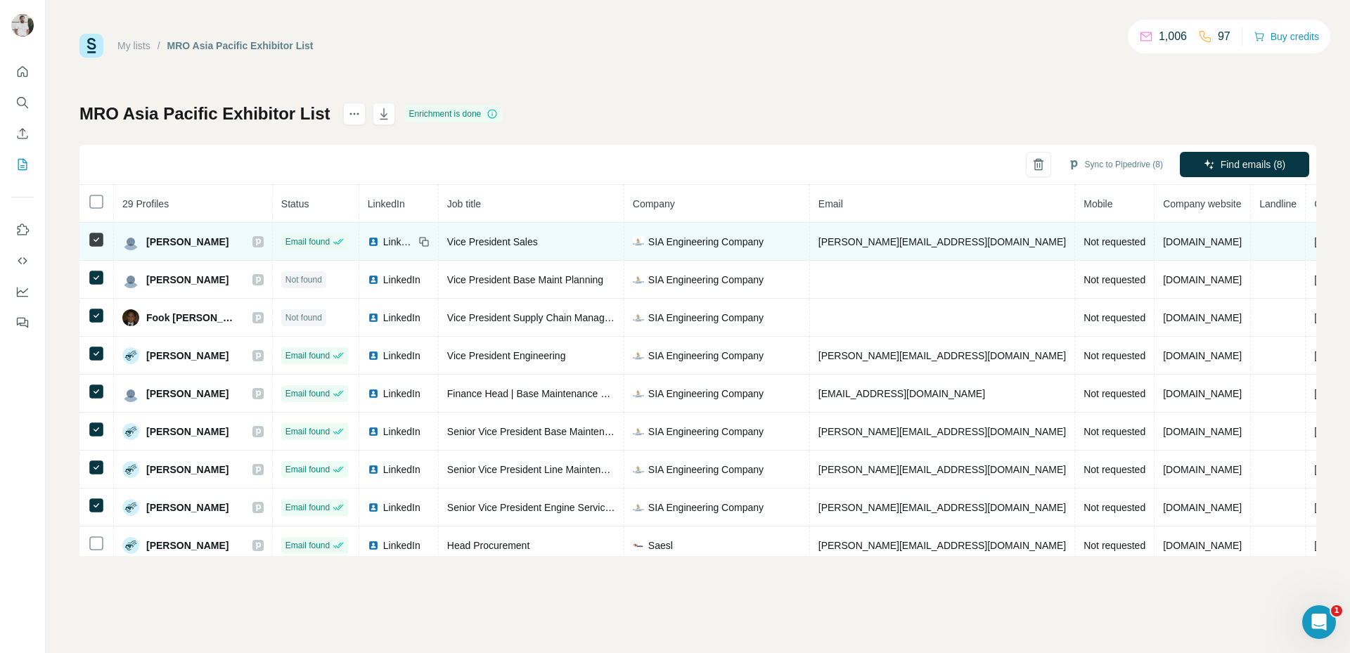
click at [164, 242] on span "[PERSON_NAME]" at bounding box center [187, 242] width 82 height 14
copy div "[PERSON_NAME]"
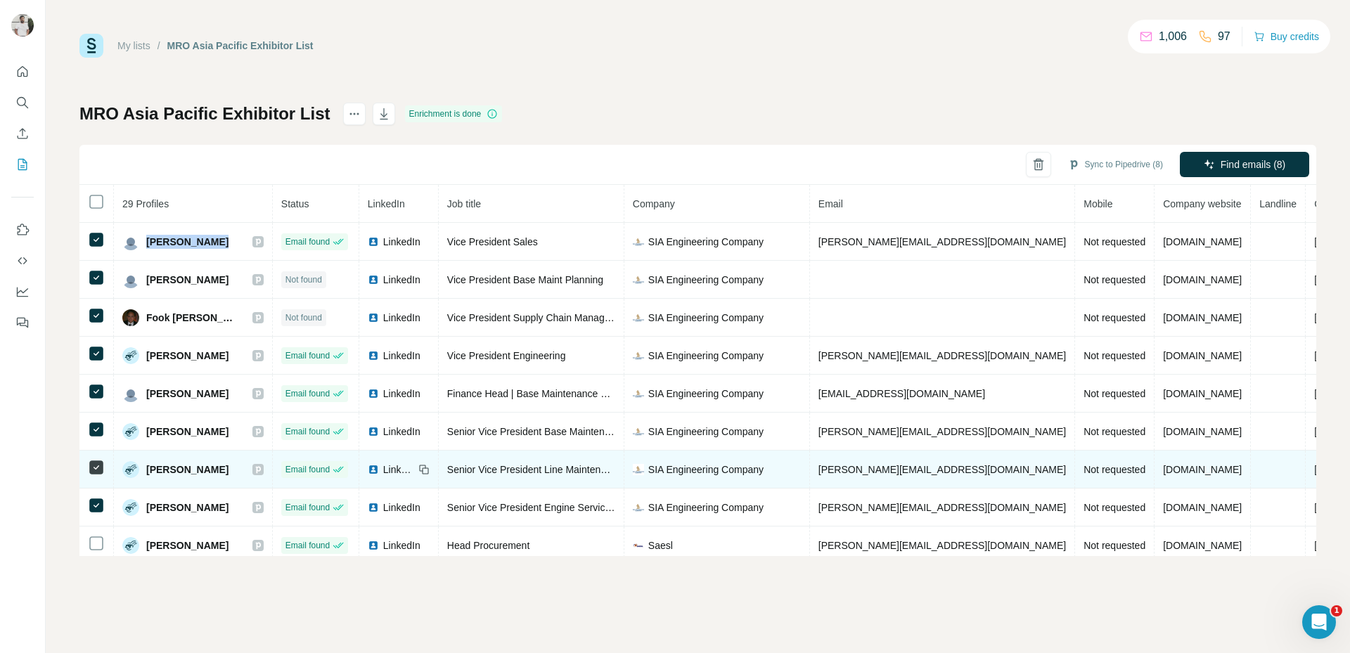
scroll to position [46, 0]
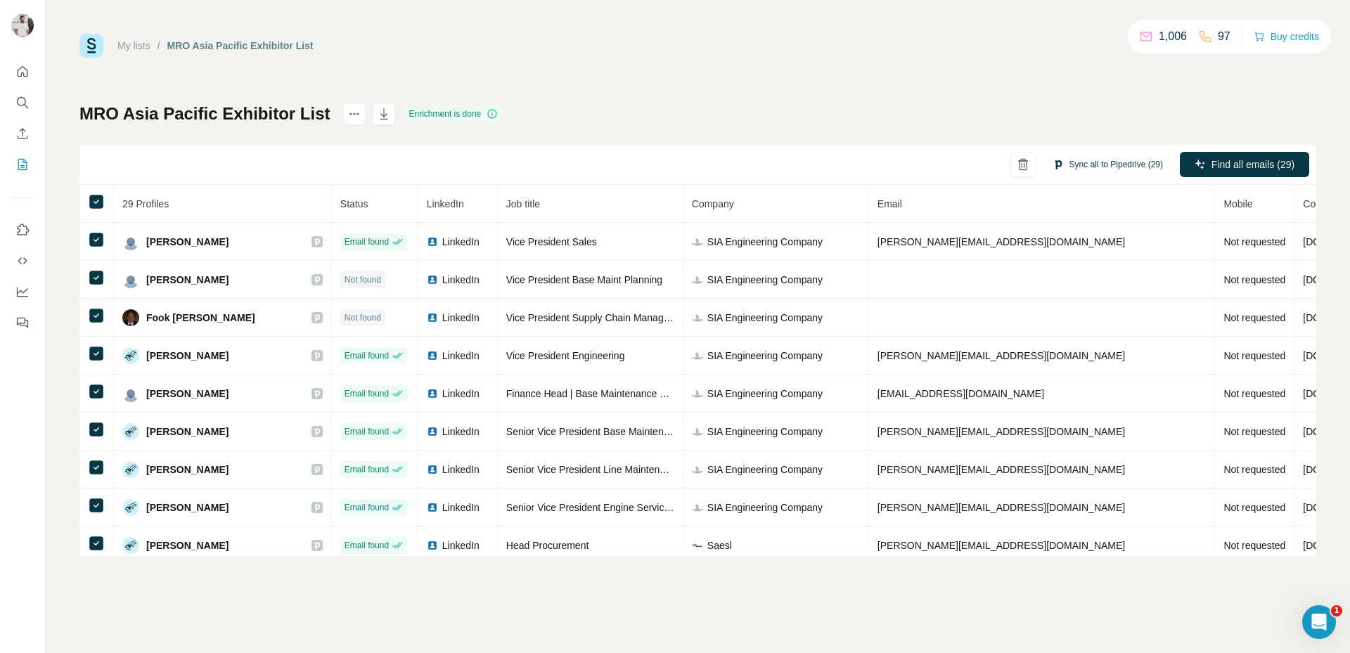
click at [1112, 169] on button "Sync all to Pipedrive (29)" at bounding box center [1108, 164] width 130 height 21
click at [1085, 116] on div "MRO Asia Pacific Exhibitor List Enrichment is done Sync all to Pipedrive (29) F…" at bounding box center [697, 330] width 1237 height 454
click at [1096, 161] on button "Sync to Pipedrive (1)" at bounding box center [1115, 164] width 115 height 21
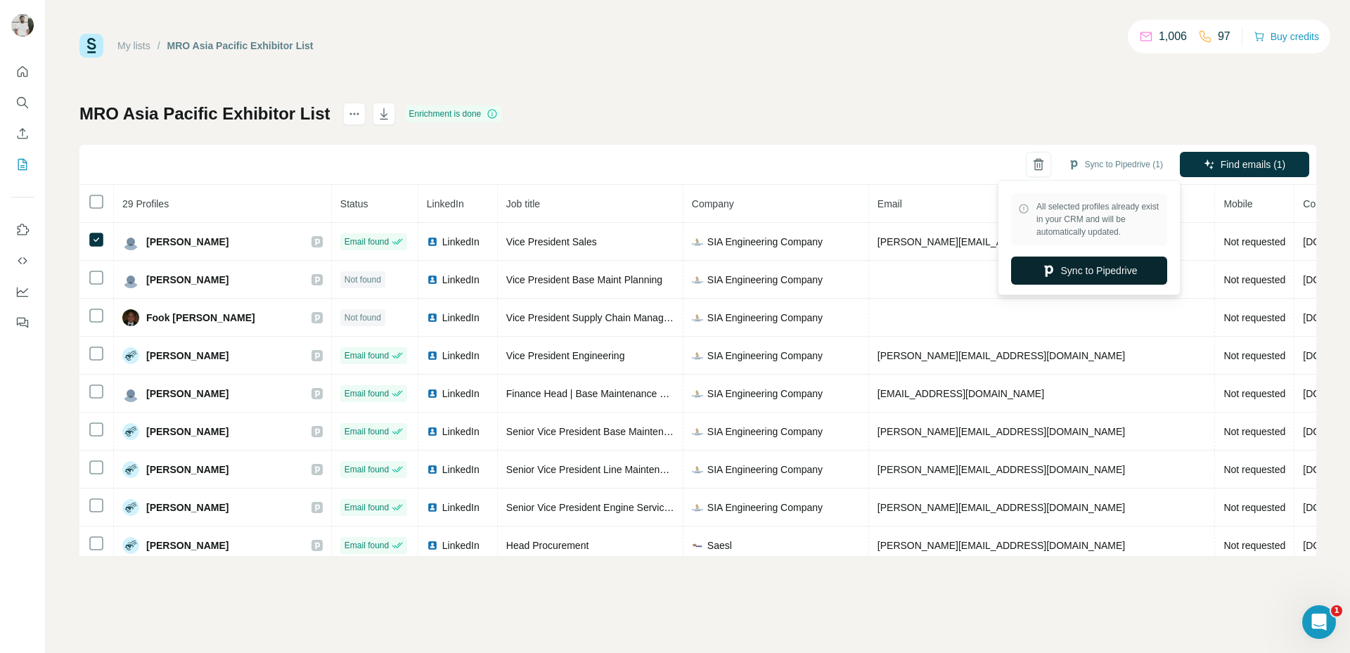
click at [1067, 271] on button "Sync to Pipedrive" at bounding box center [1089, 271] width 156 height 28
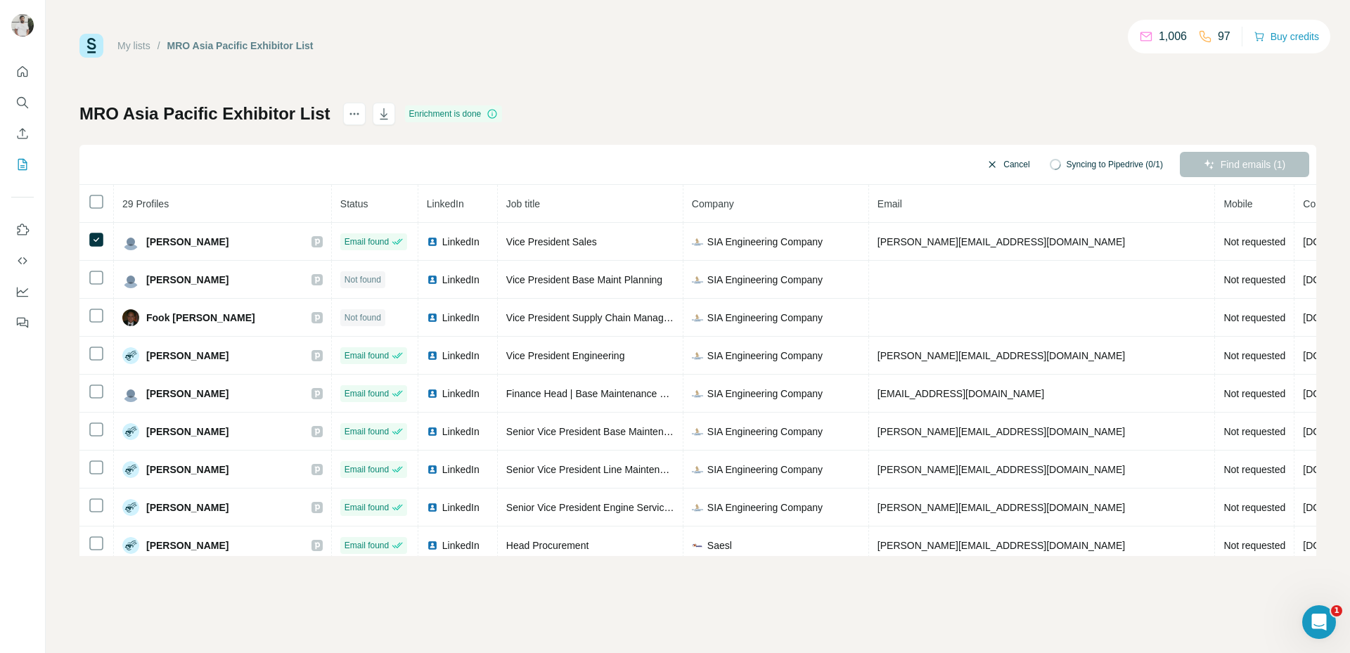
click at [994, 156] on button "Cancel" at bounding box center [1008, 164] width 63 height 25
click at [992, 166] on button "Cancel" at bounding box center [1008, 164] width 63 height 25
click at [377, 111] on icon "button" at bounding box center [384, 114] width 14 height 14
